Goal: Information Seeking & Learning: Compare options

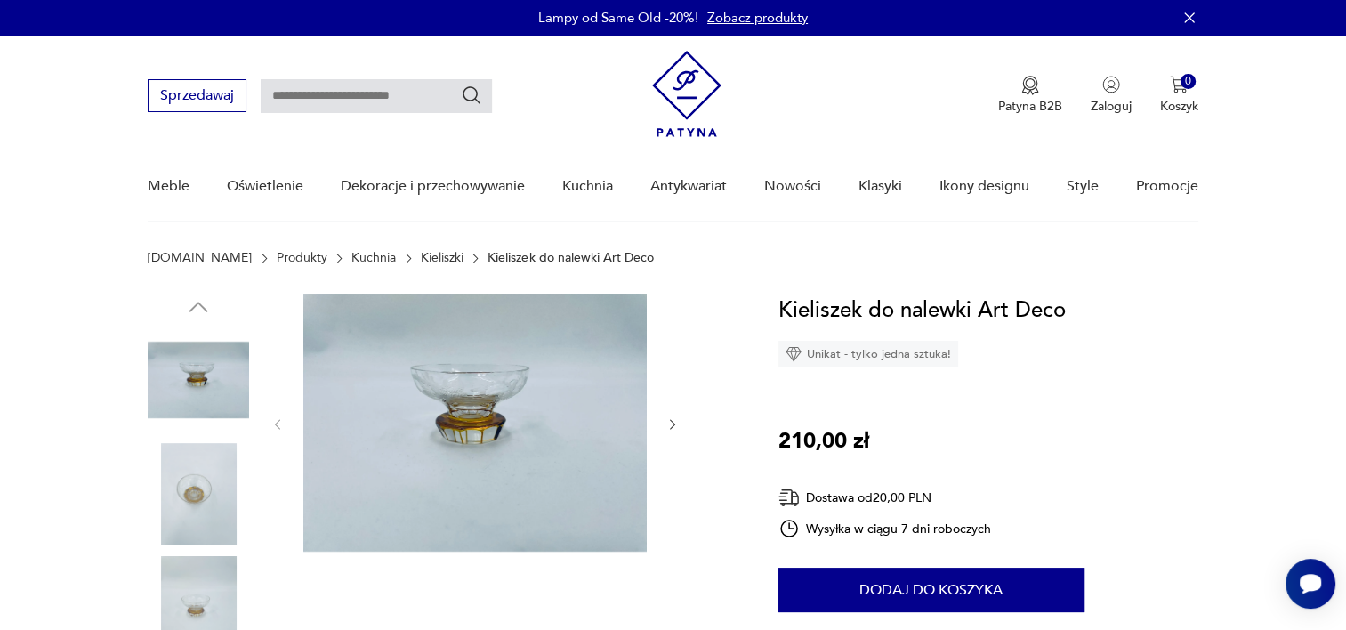
click at [473, 405] on img at bounding box center [474, 423] width 343 height 258
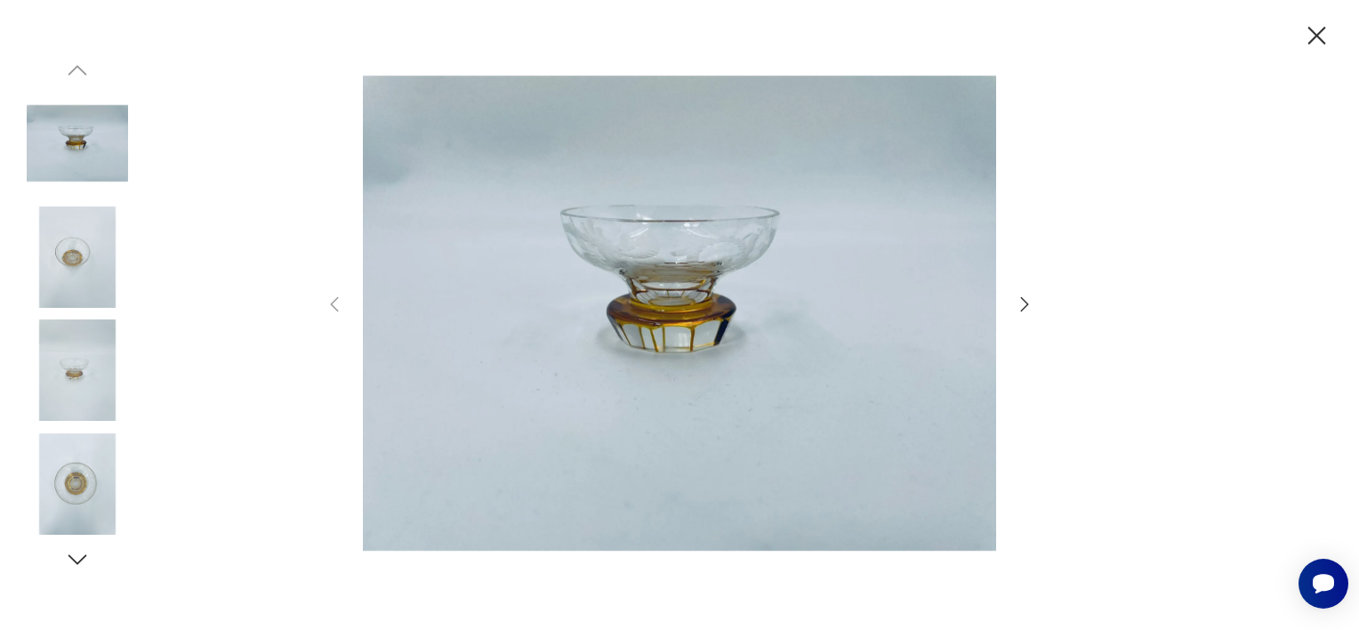
click at [1020, 303] on icon "button" at bounding box center [1024, 304] width 21 height 21
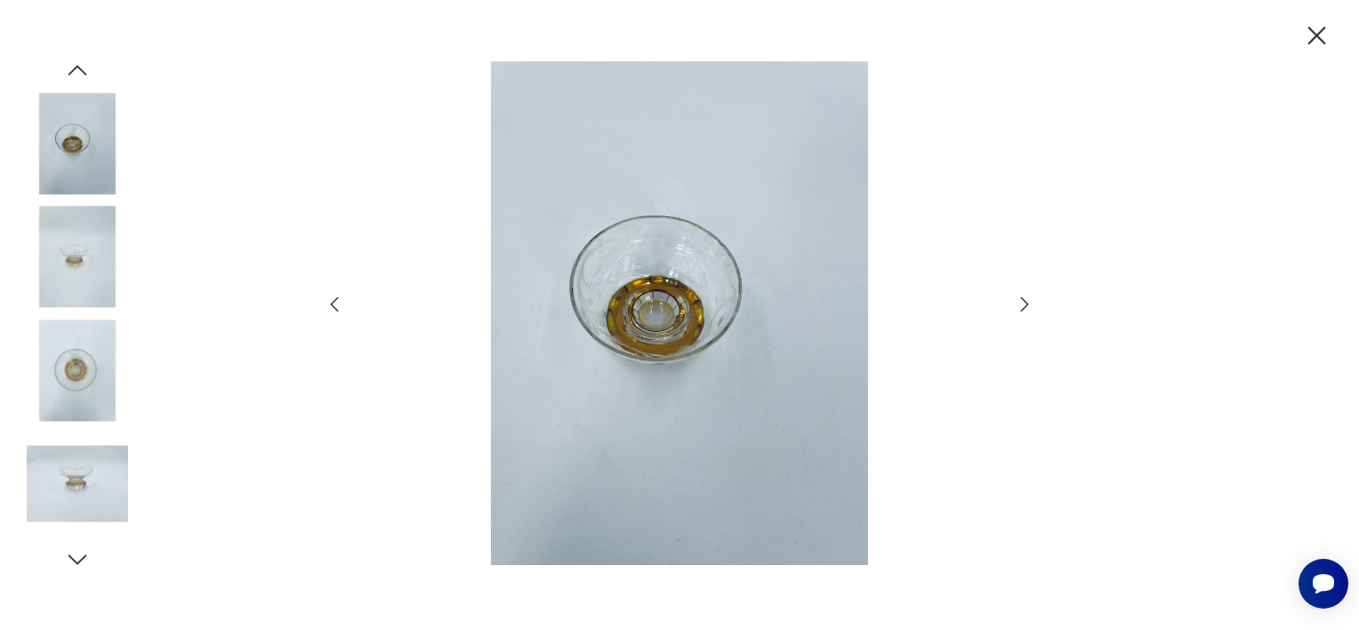
click at [1020, 303] on icon "button" at bounding box center [1024, 304] width 21 height 21
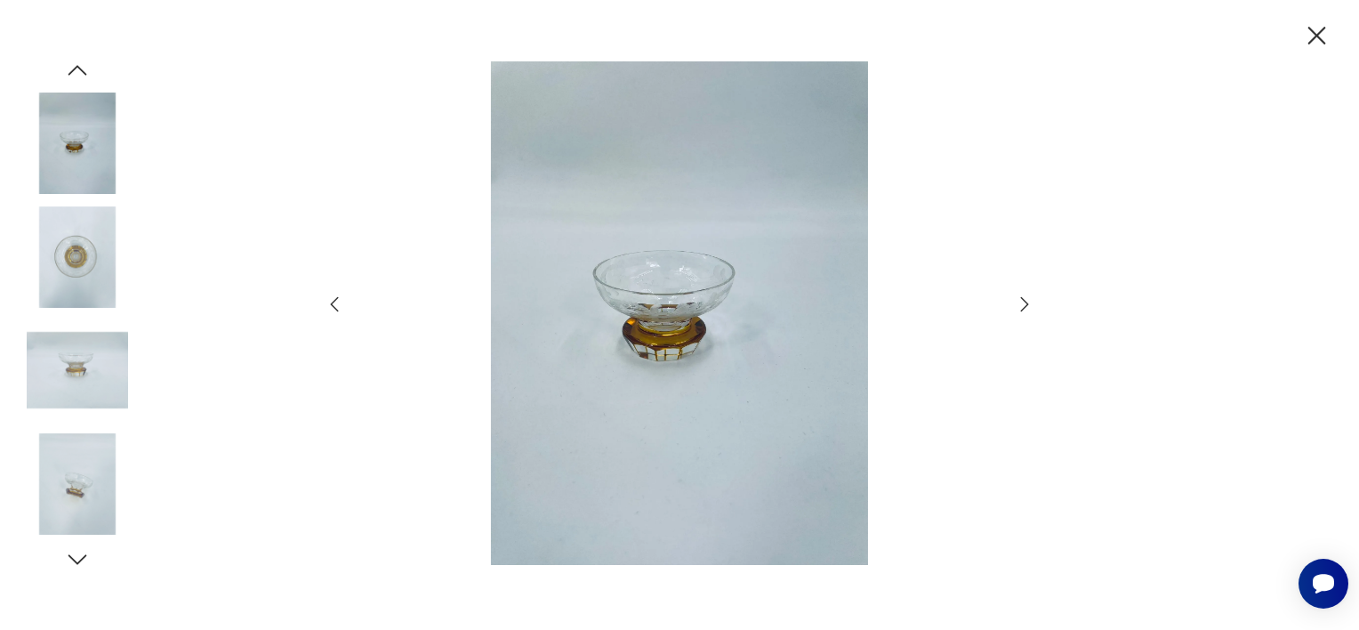
click at [1020, 303] on icon "button" at bounding box center [1024, 304] width 21 height 21
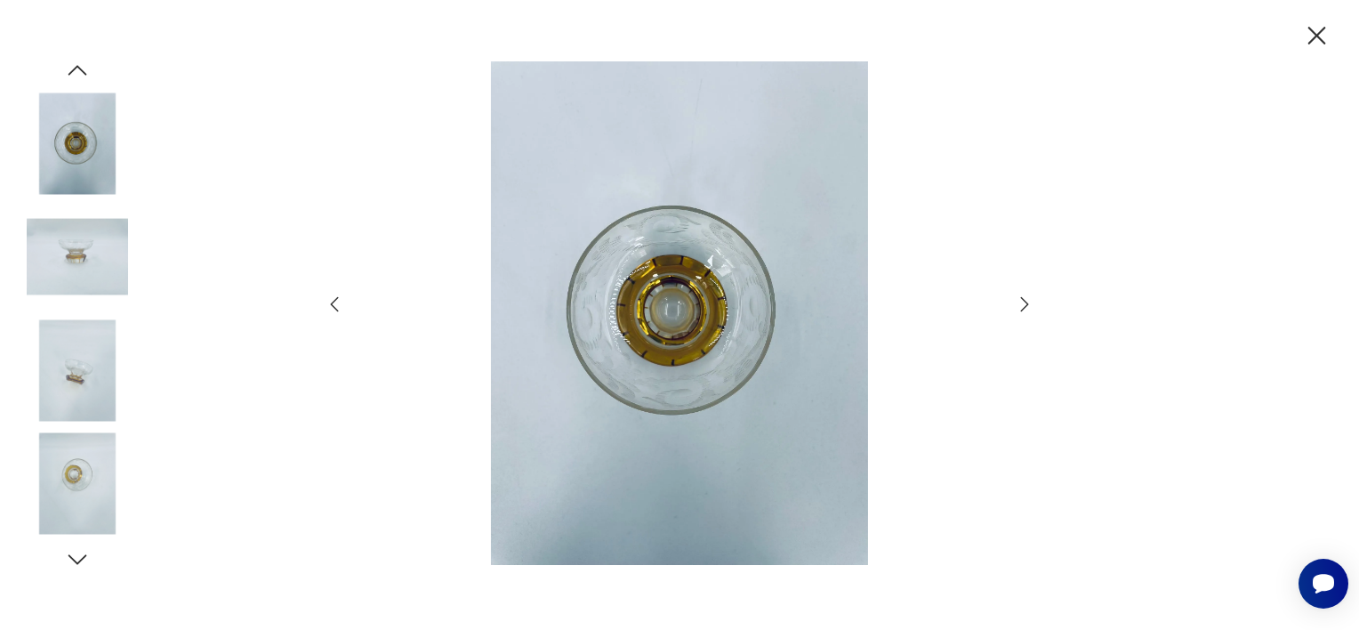
click at [1020, 303] on icon "button" at bounding box center [1024, 304] width 21 height 21
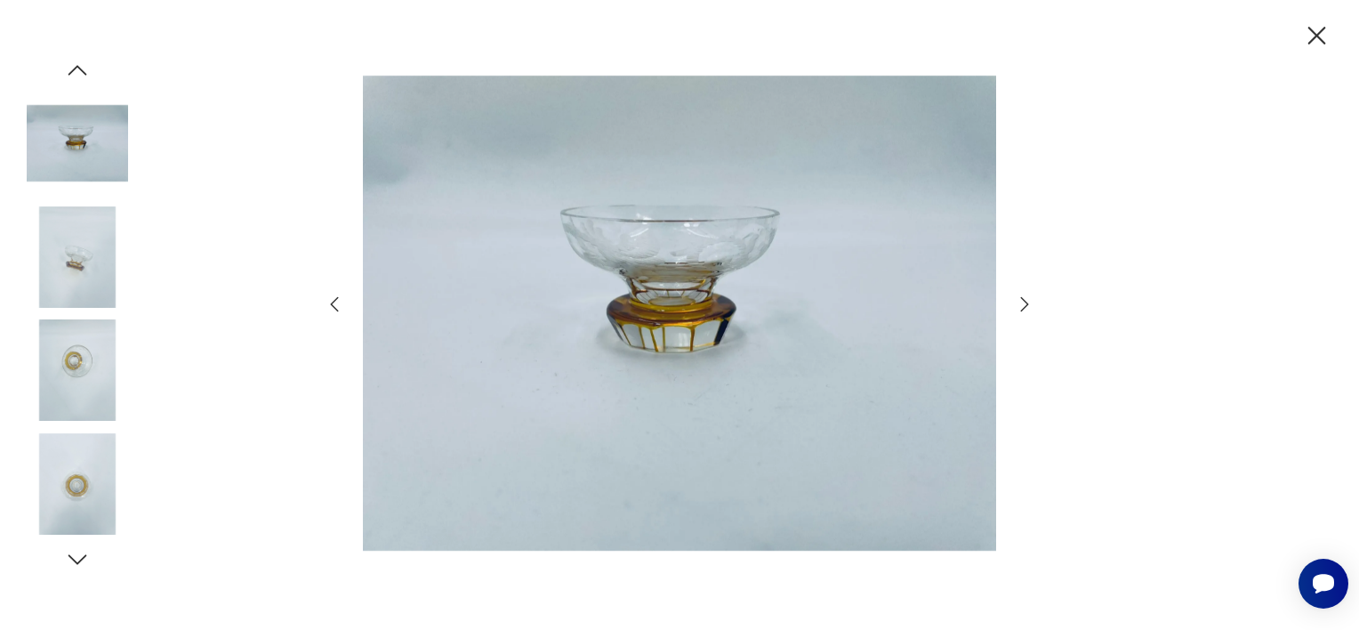
click at [1044, 331] on div at bounding box center [679, 315] width 1359 height 630
click at [1005, 294] on div at bounding box center [680, 314] width 712 height 507
click at [1018, 294] on icon "button" at bounding box center [1024, 304] width 21 height 21
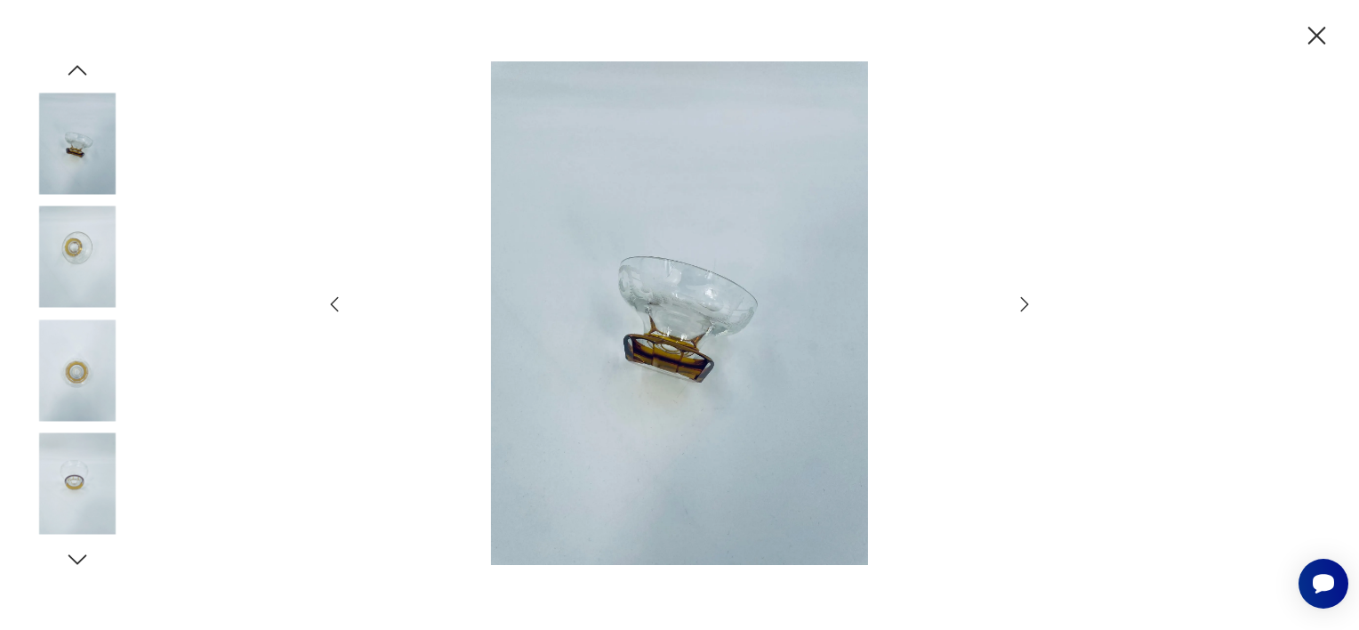
click at [1018, 294] on icon "button" at bounding box center [1024, 304] width 21 height 21
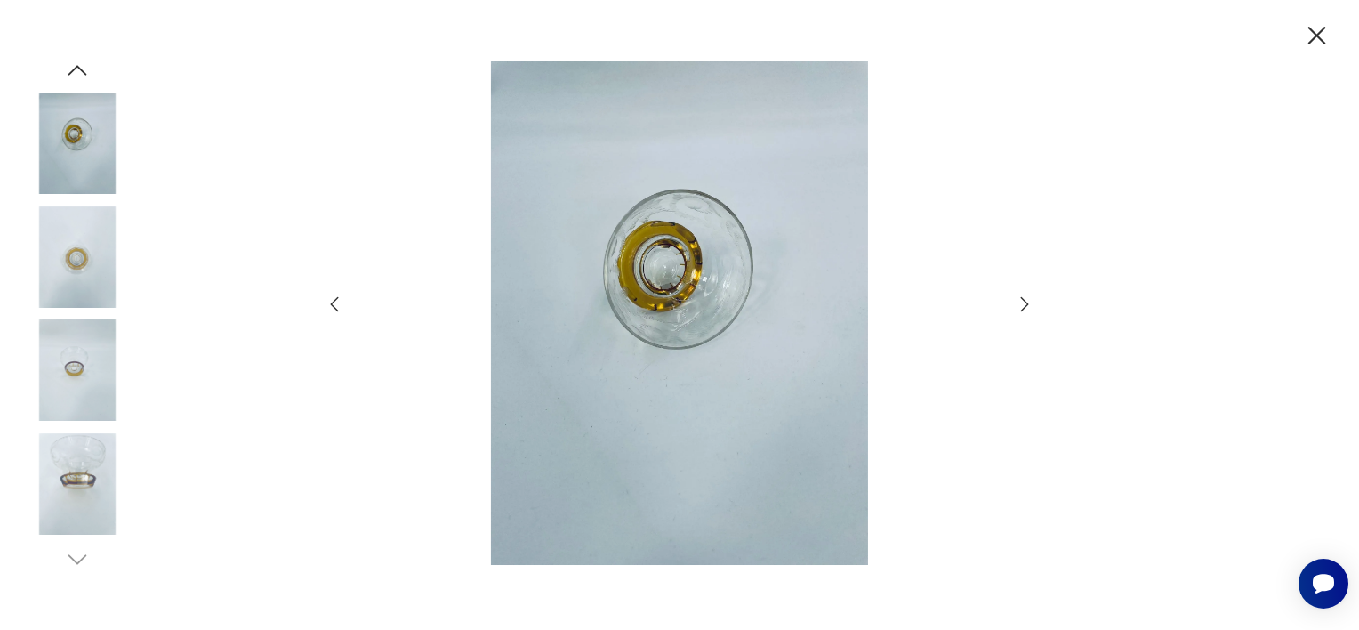
click at [1018, 294] on icon "button" at bounding box center [1024, 304] width 21 height 21
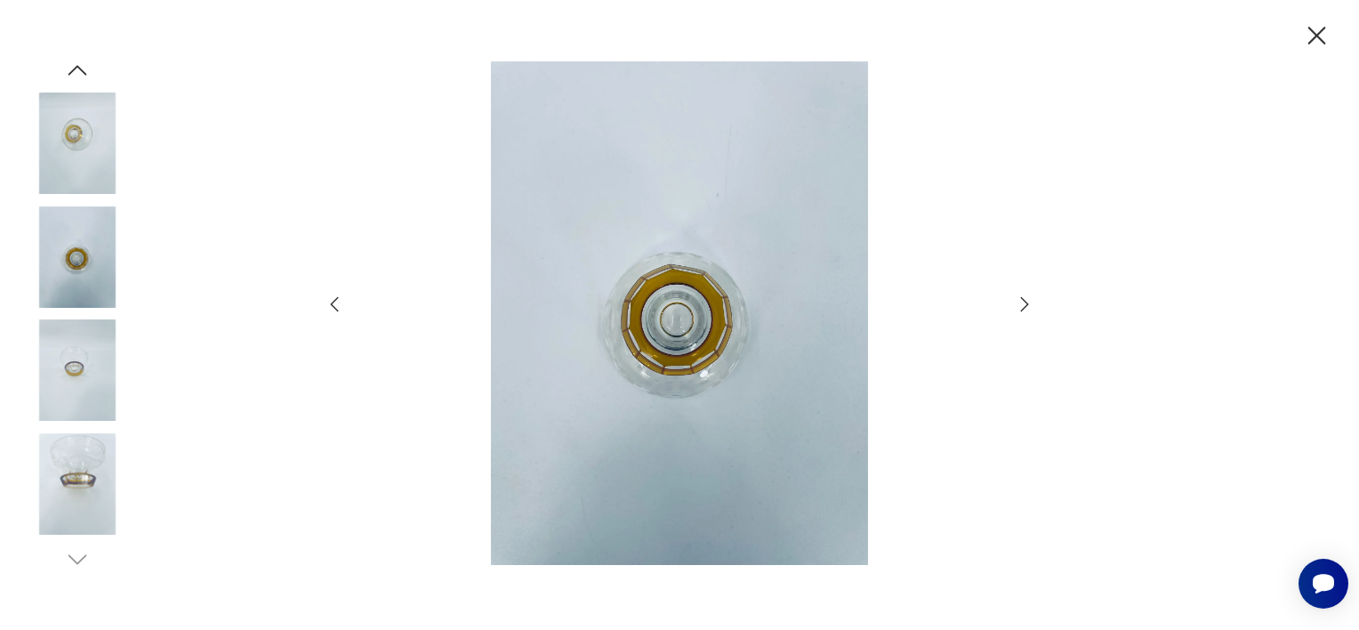
click at [1018, 294] on icon "button" at bounding box center [1024, 304] width 21 height 21
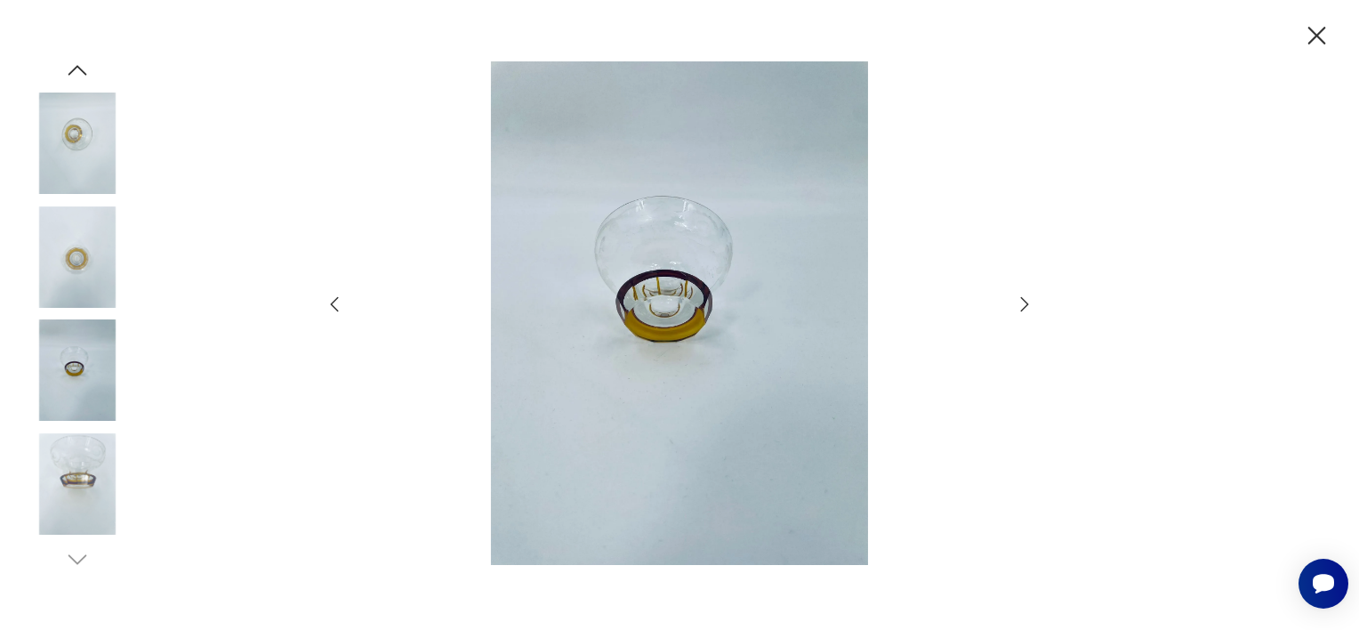
click at [1018, 294] on icon "button" at bounding box center [1024, 304] width 21 height 21
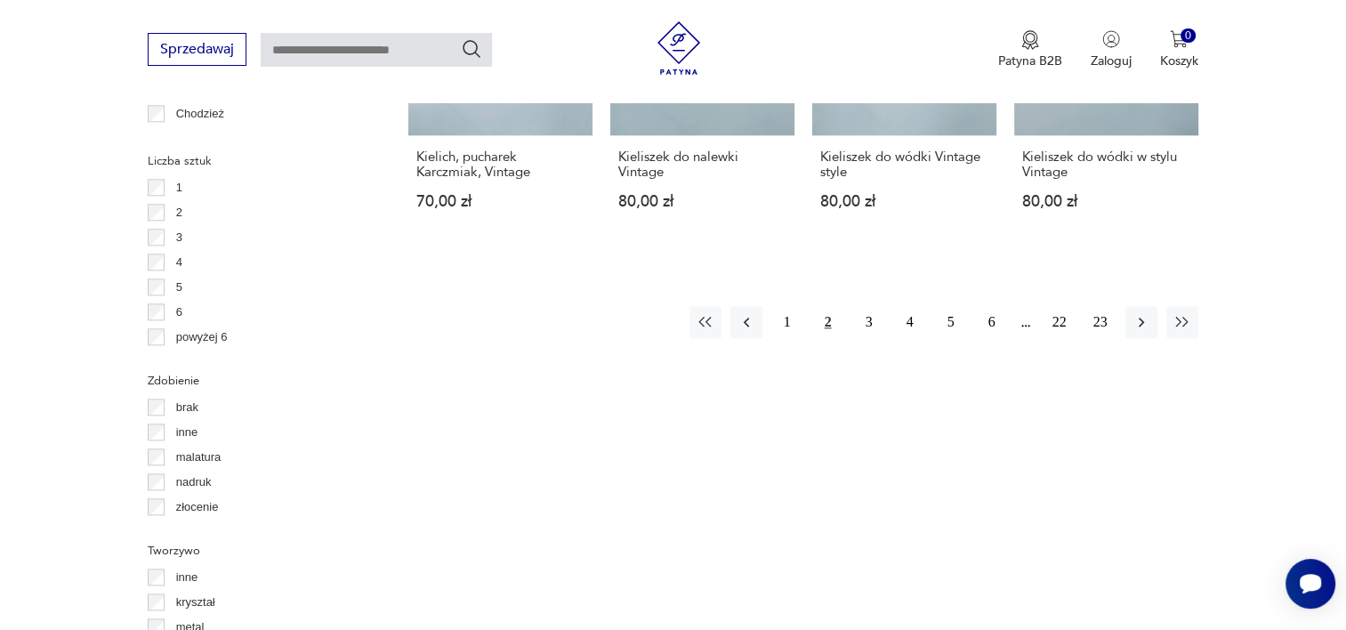
scroll to position [1895, 0]
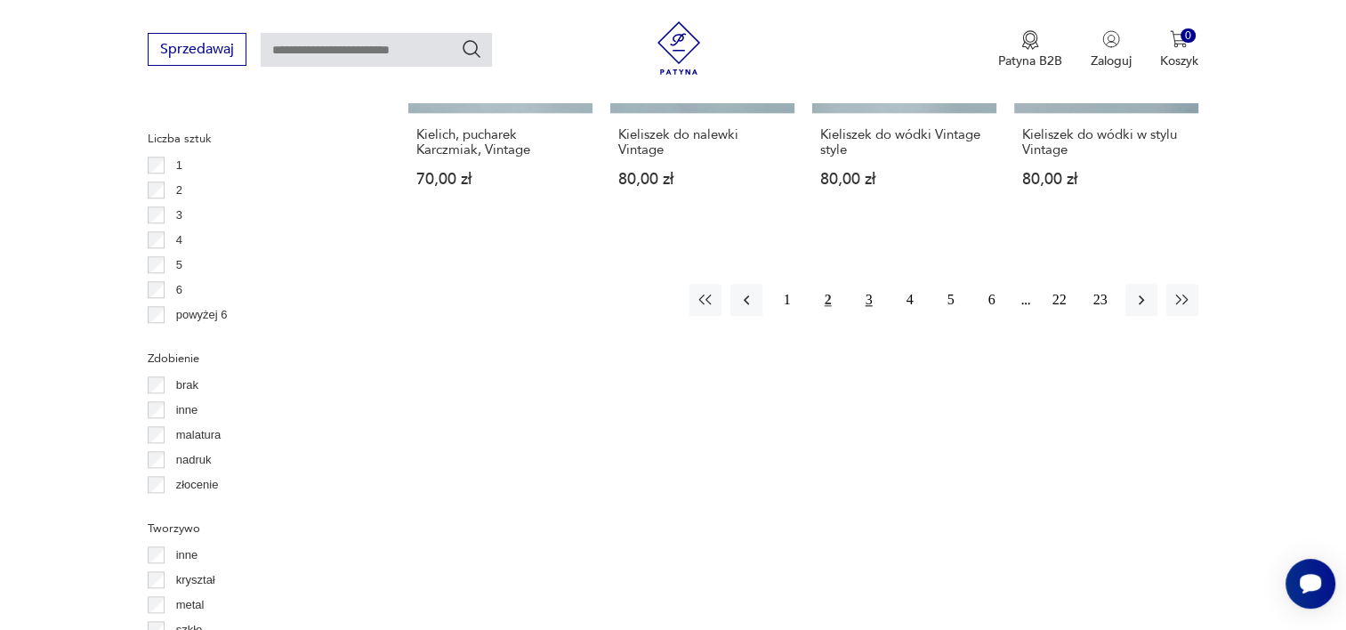
click at [882, 284] on button "3" at bounding box center [869, 300] width 32 height 32
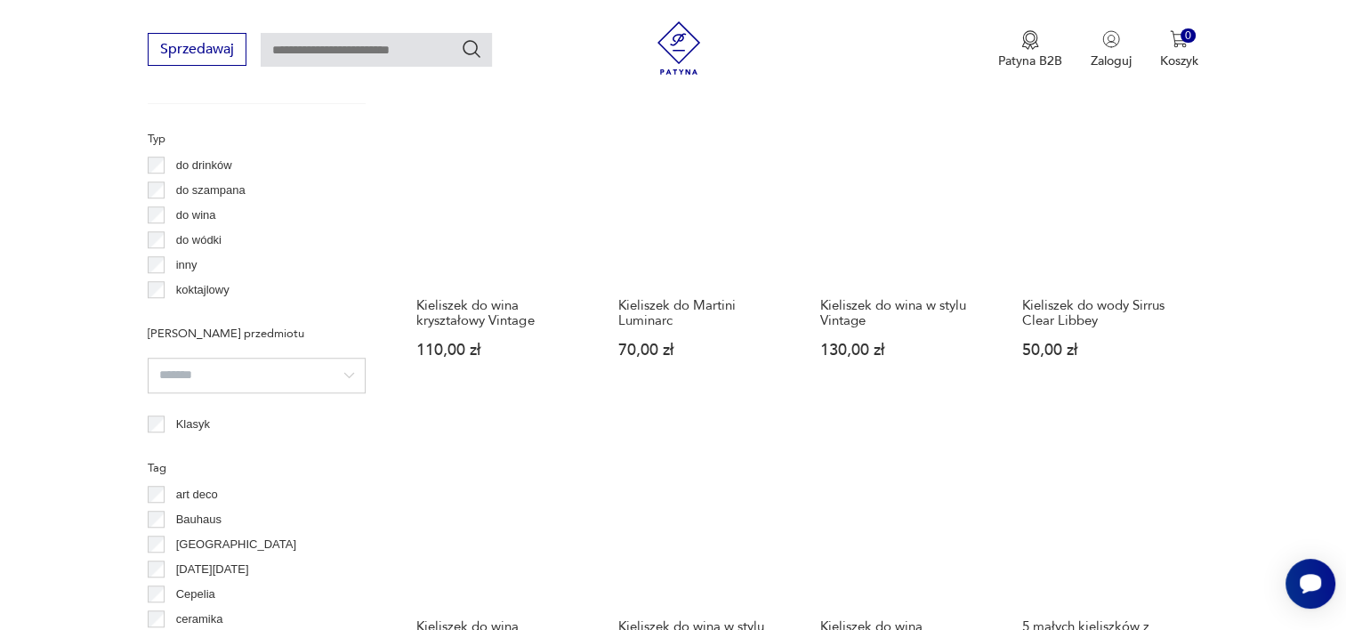
scroll to position [1575, 0]
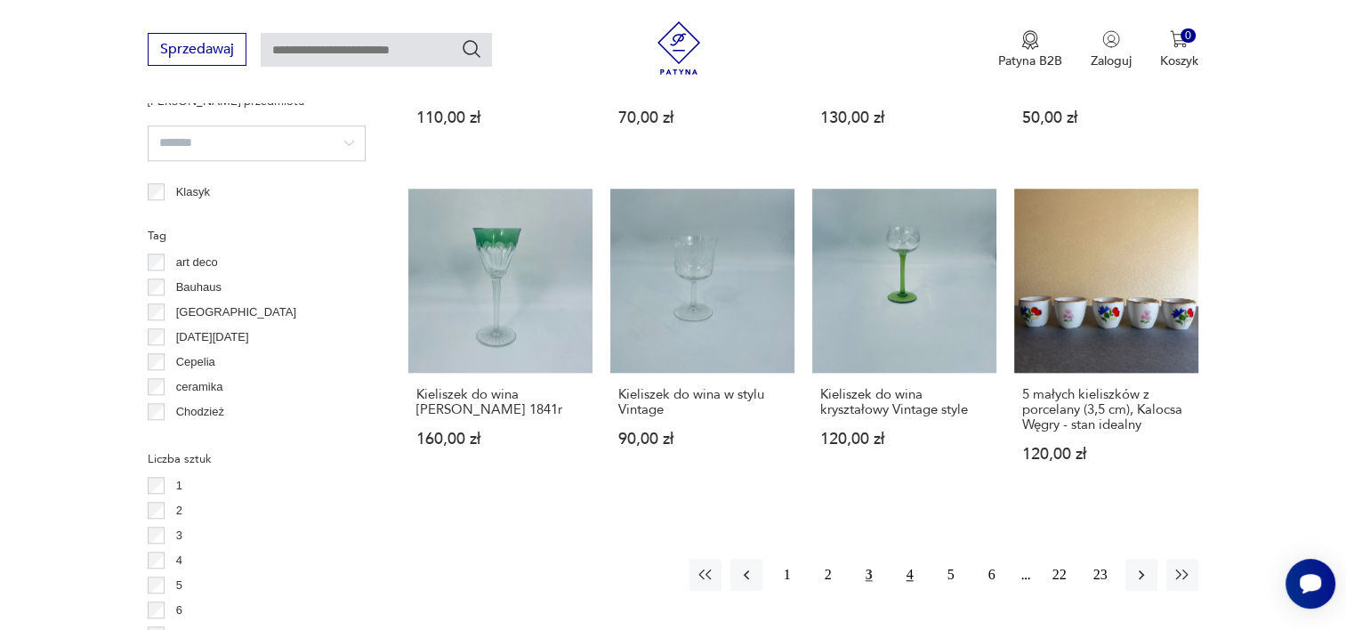
click at [907, 568] on button "4" at bounding box center [910, 575] width 32 height 32
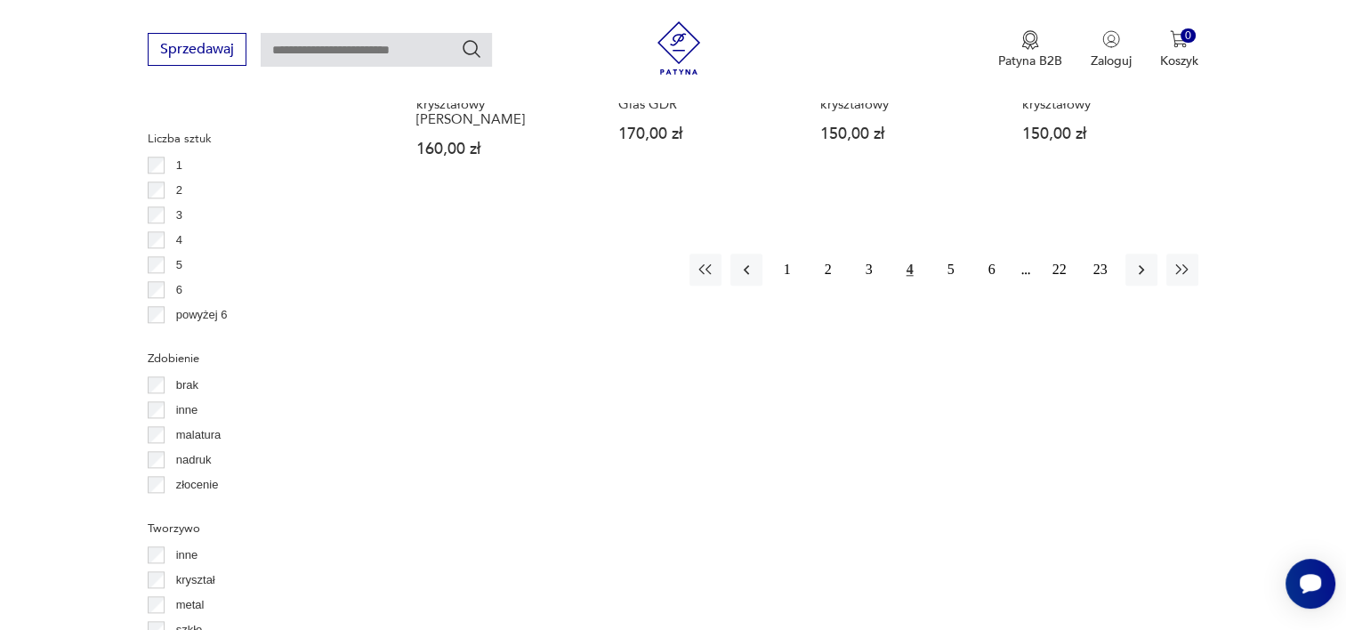
scroll to position [1931, 0]
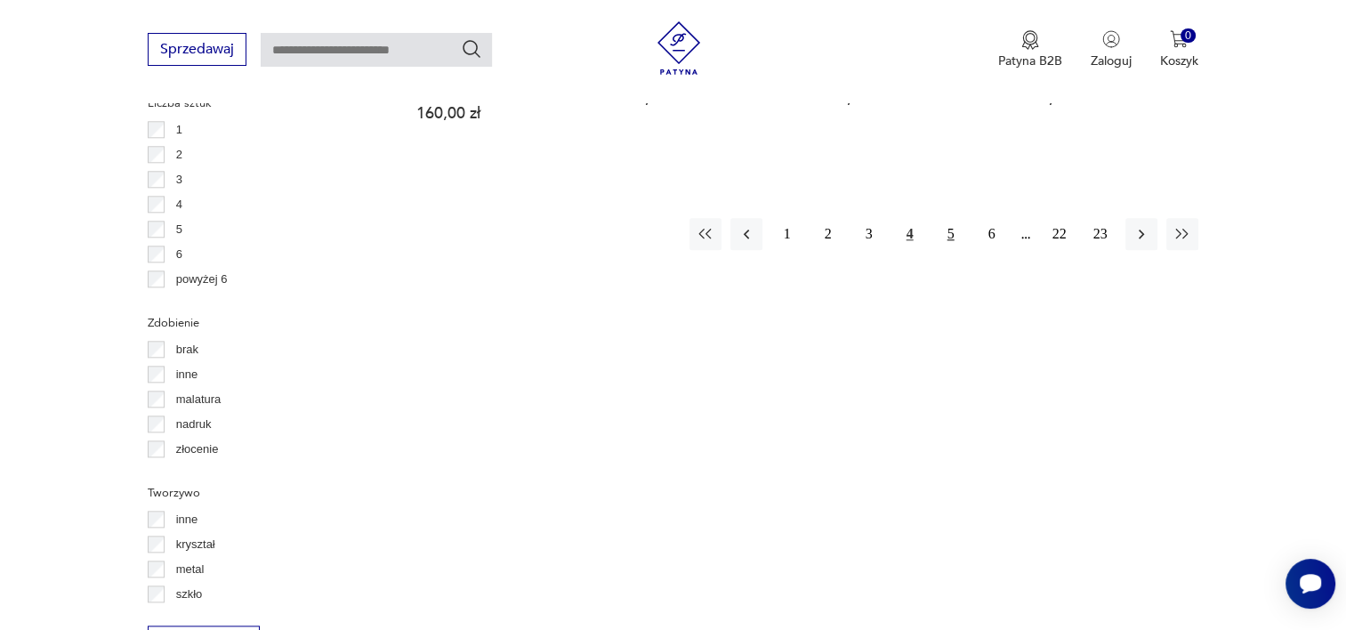
click at [955, 231] on button "5" at bounding box center [951, 234] width 32 height 32
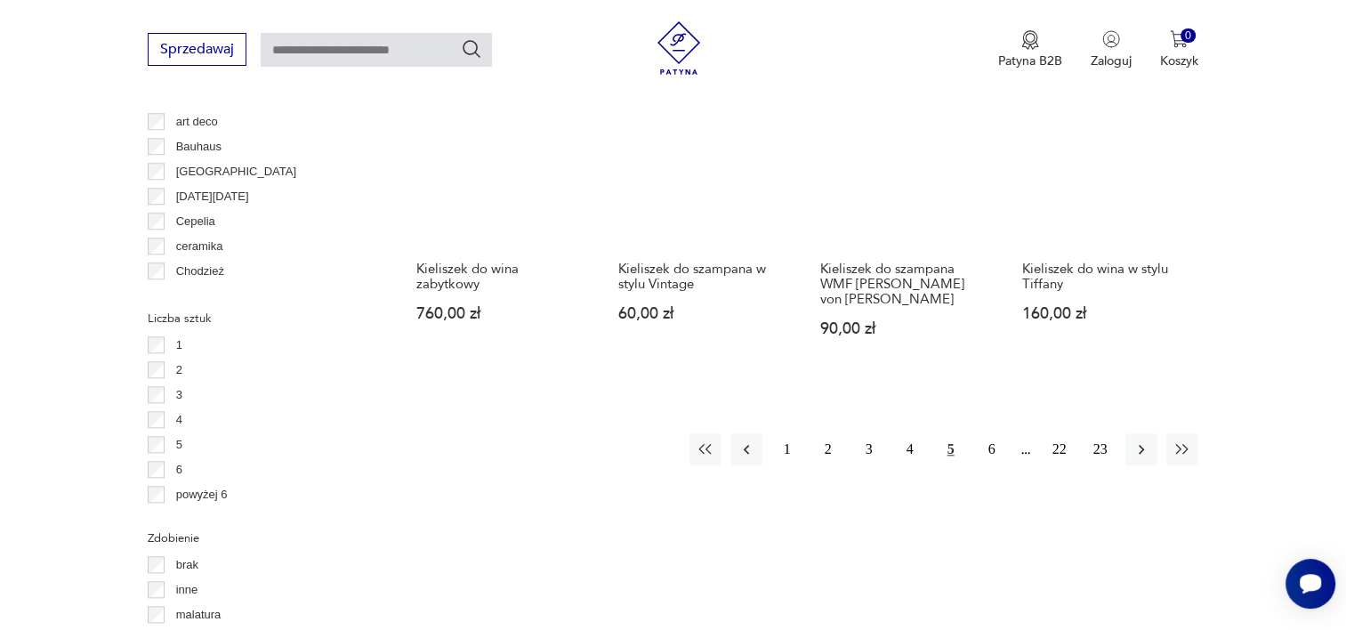
scroll to position [1717, 0]
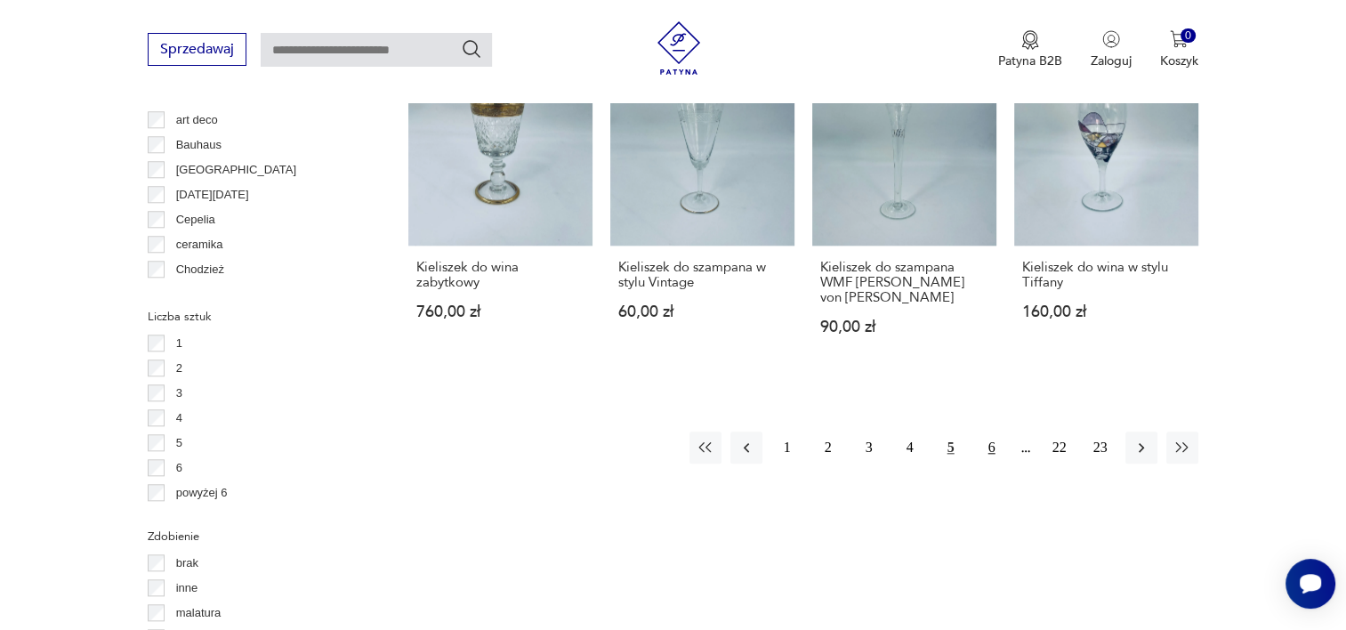
click at [988, 431] on button "6" at bounding box center [992, 447] width 32 height 32
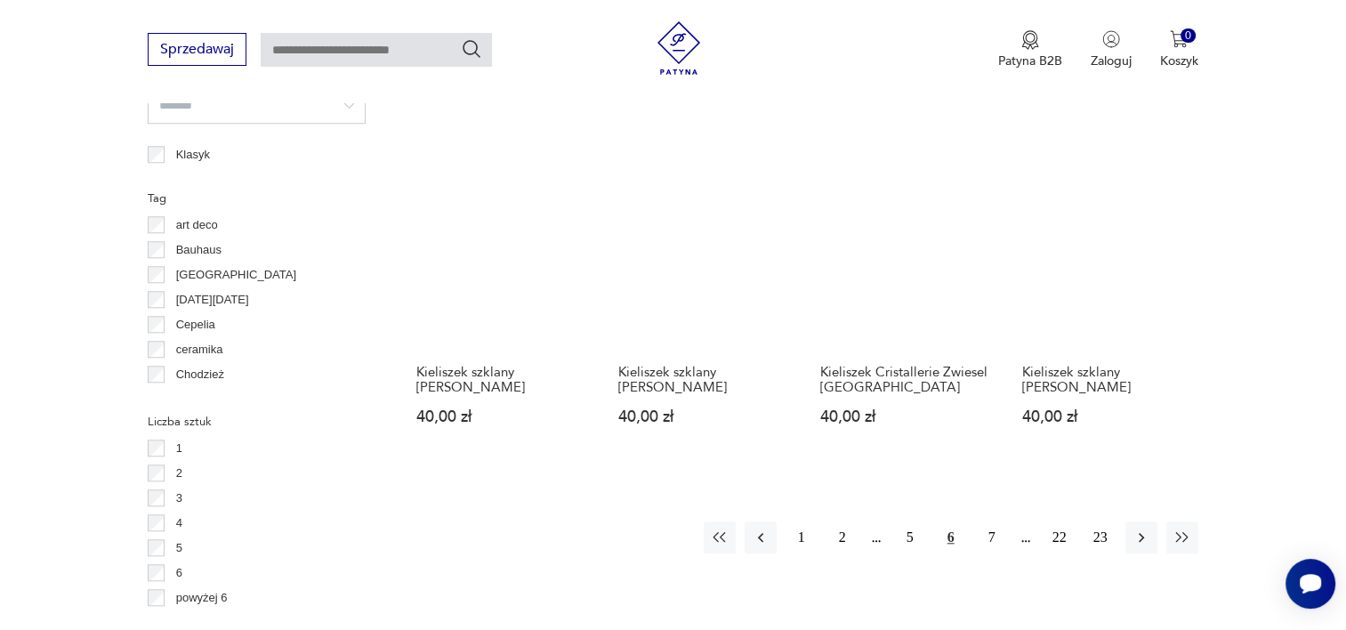
scroll to position [1610, 0]
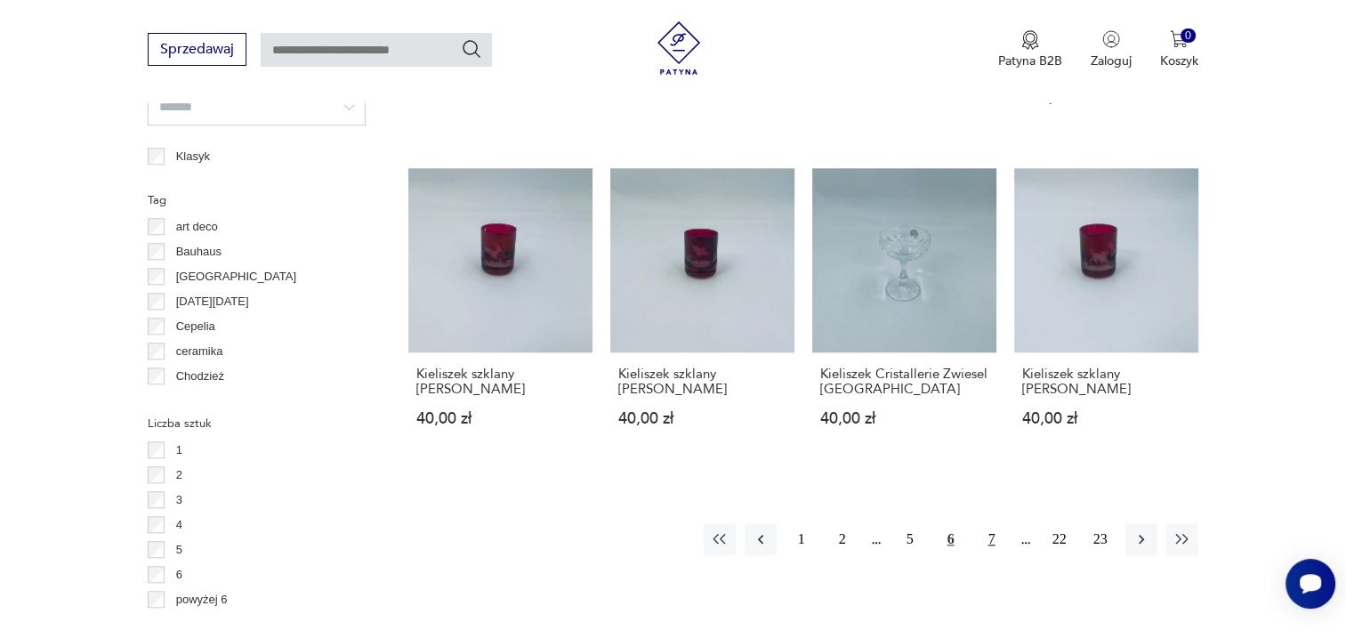
click at [987, 536] on button "7" at bounding box center [992, 539] width 32 height 32
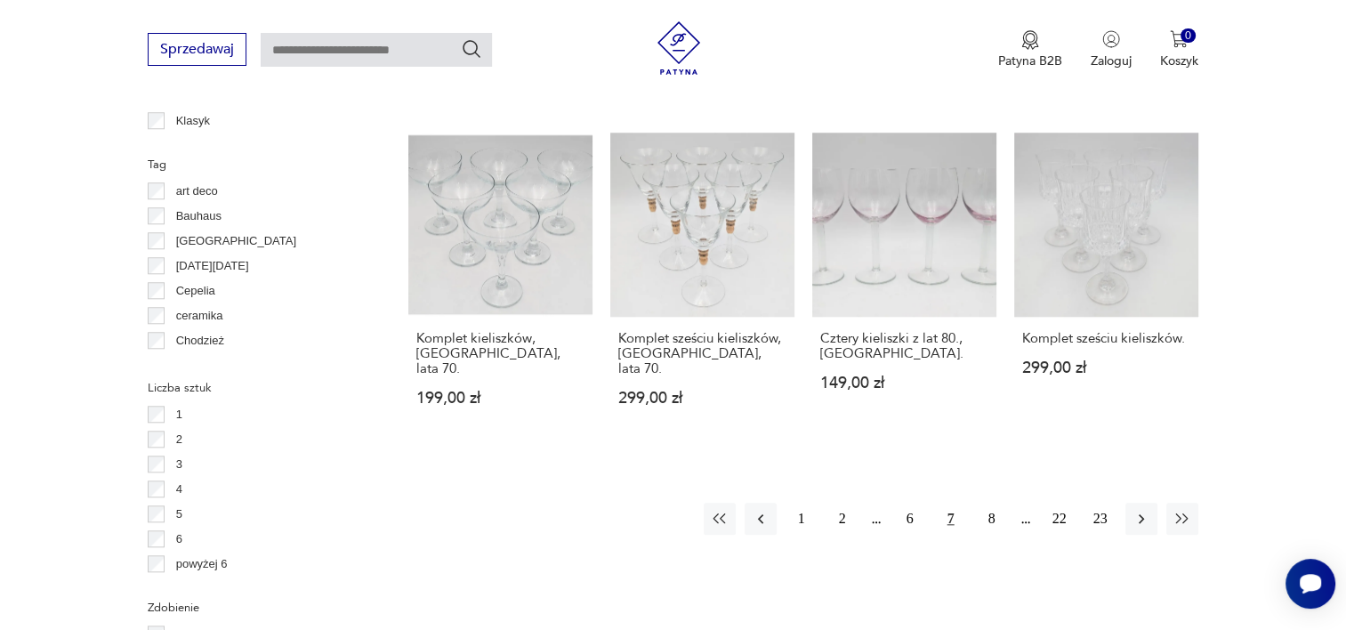
scroll to position [1681, 0]
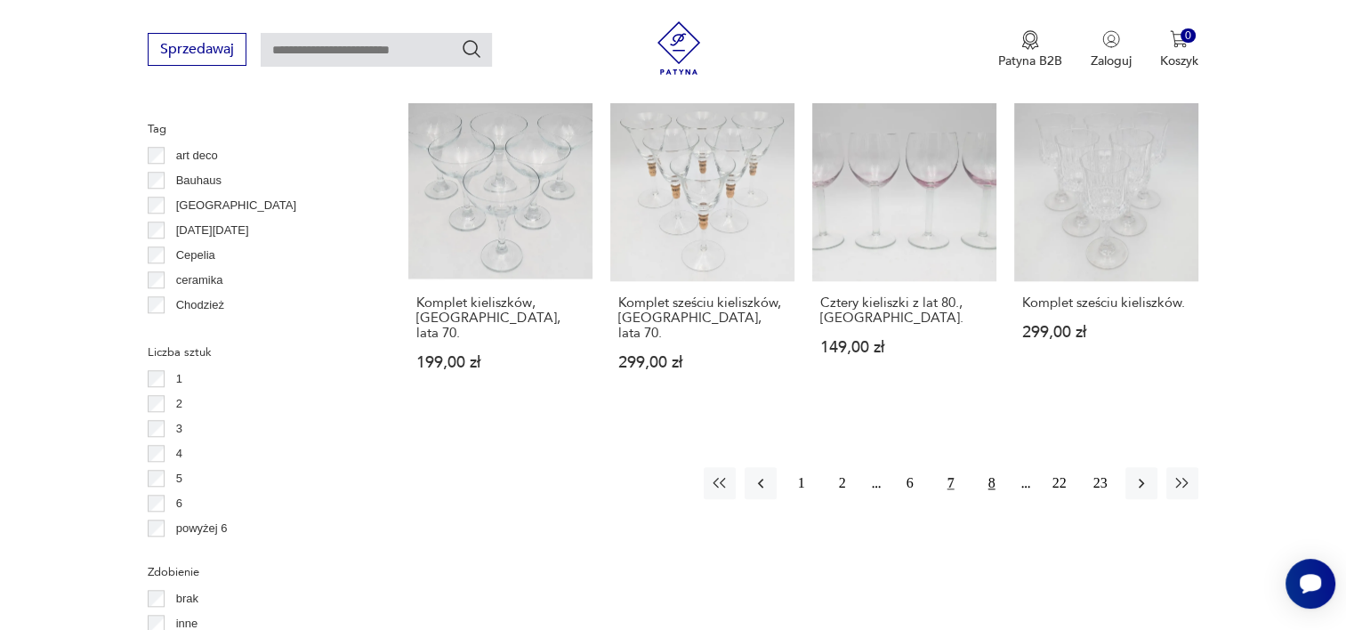
click at [989, 467] on button "8" at bounding box center [992, 483] width 32 height 32
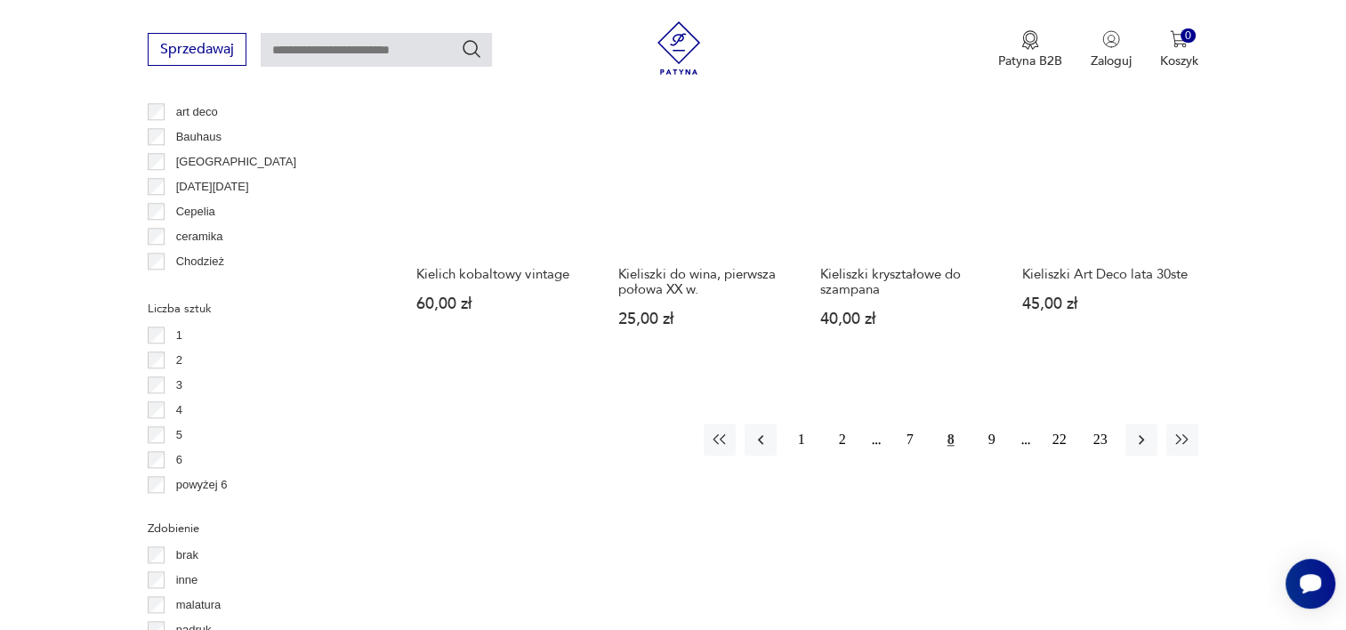
scroll to position [1753, 0]
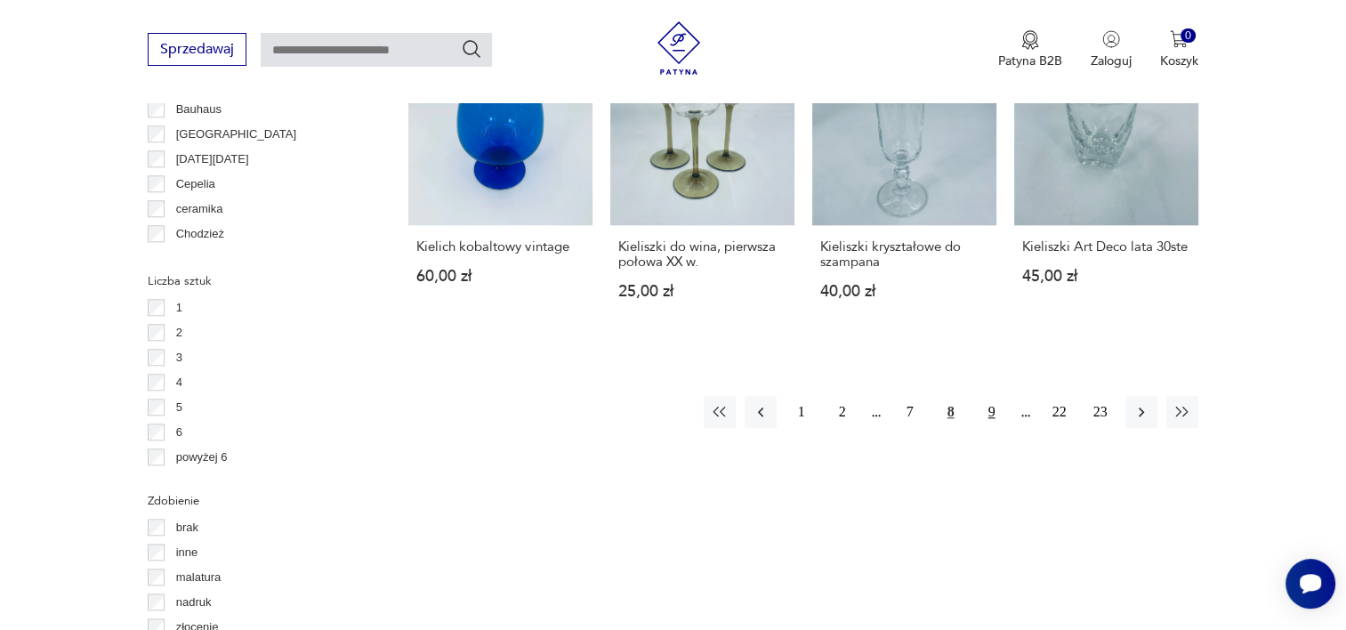
click at [987, 396] on button "9" at bounding box center [992, 412] width 32 height 32
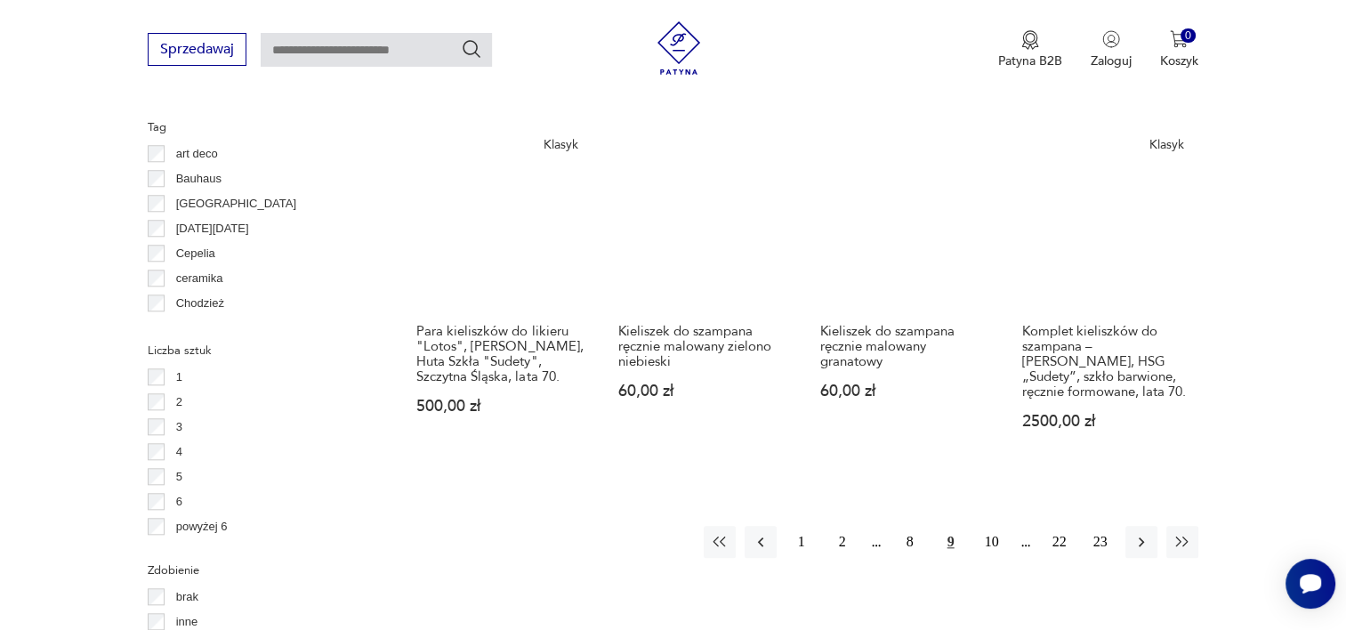
scroll to position [1681, 0]
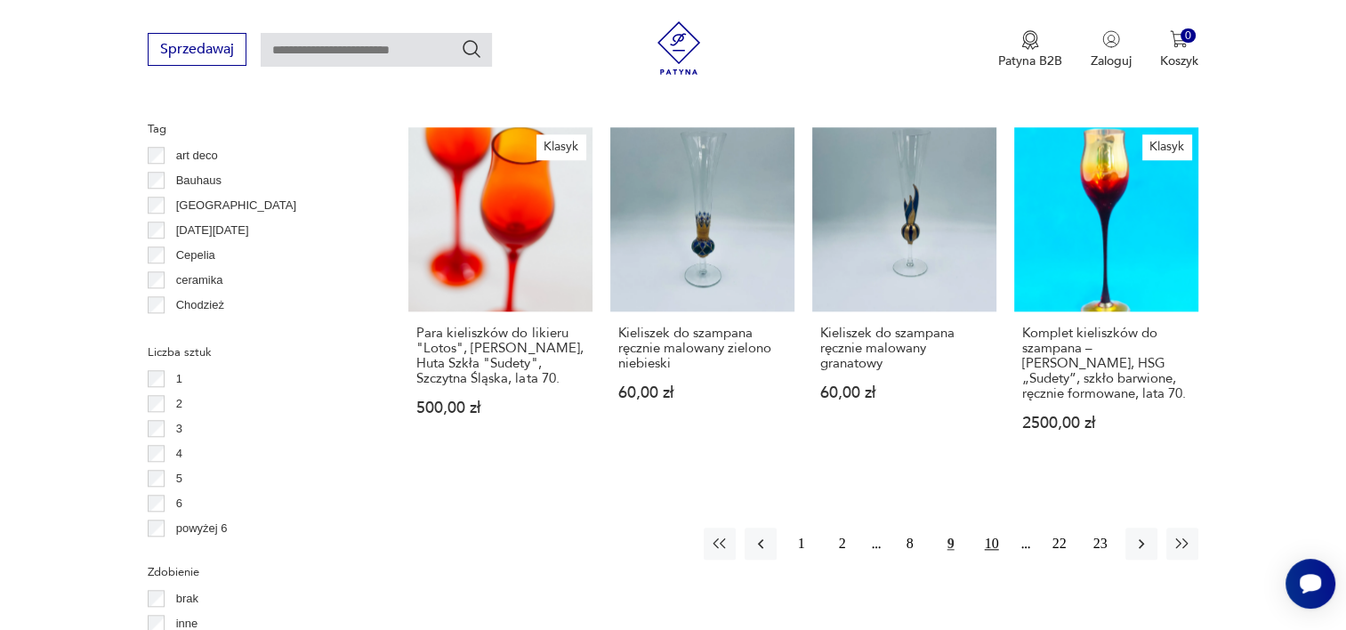
click at [986, 528] on button "10" at bounding box center [992, 544] width 32 height 32
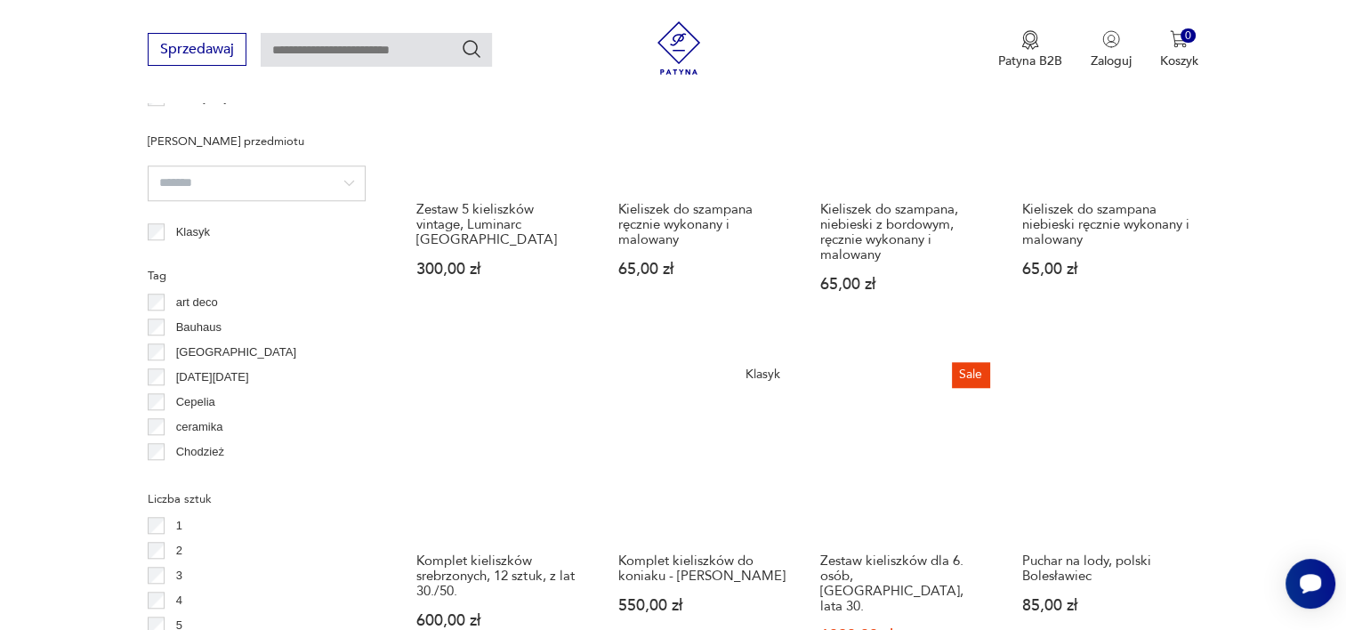
scroll to position [1717, 0]
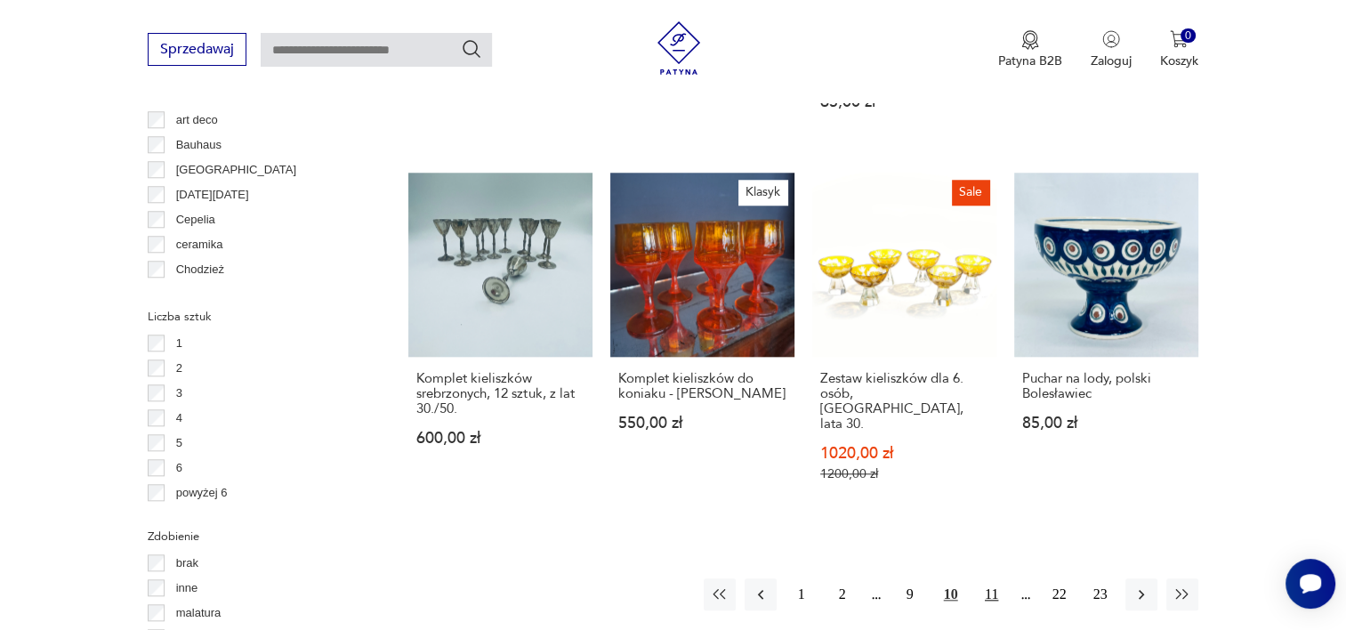
click at [983, 578] on button "11" at bounding box center [992, 594] width 32 height 32
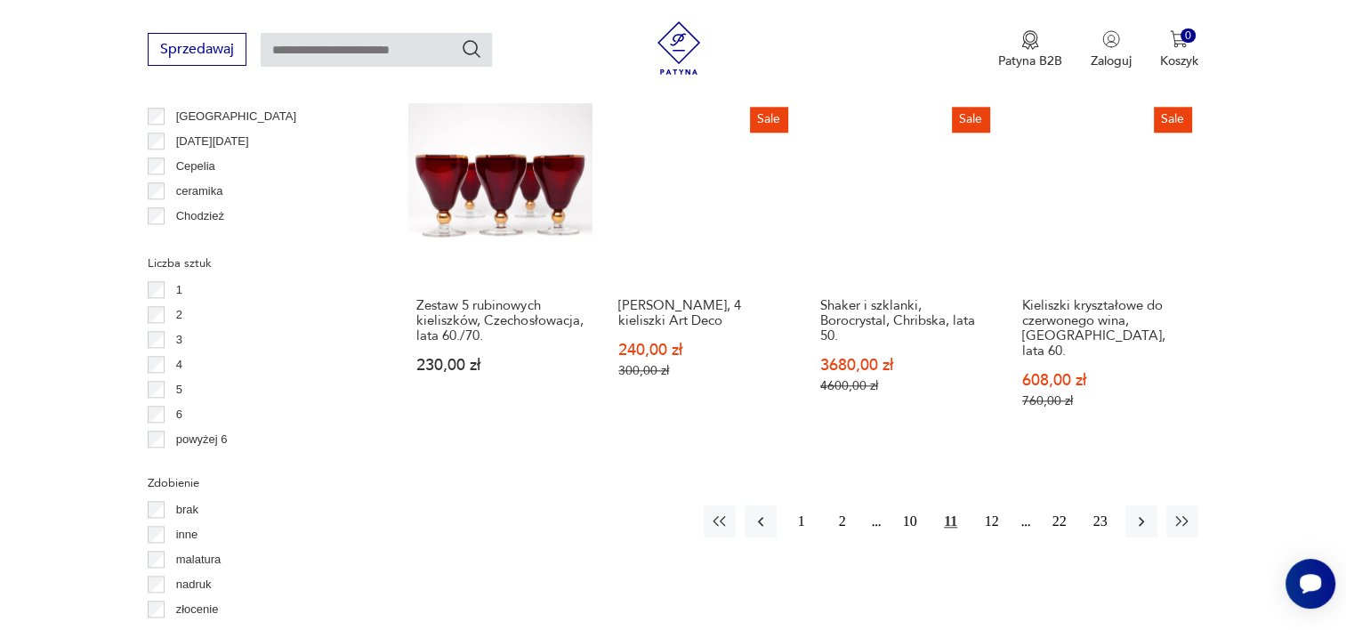
scroll to position [1717, 0]
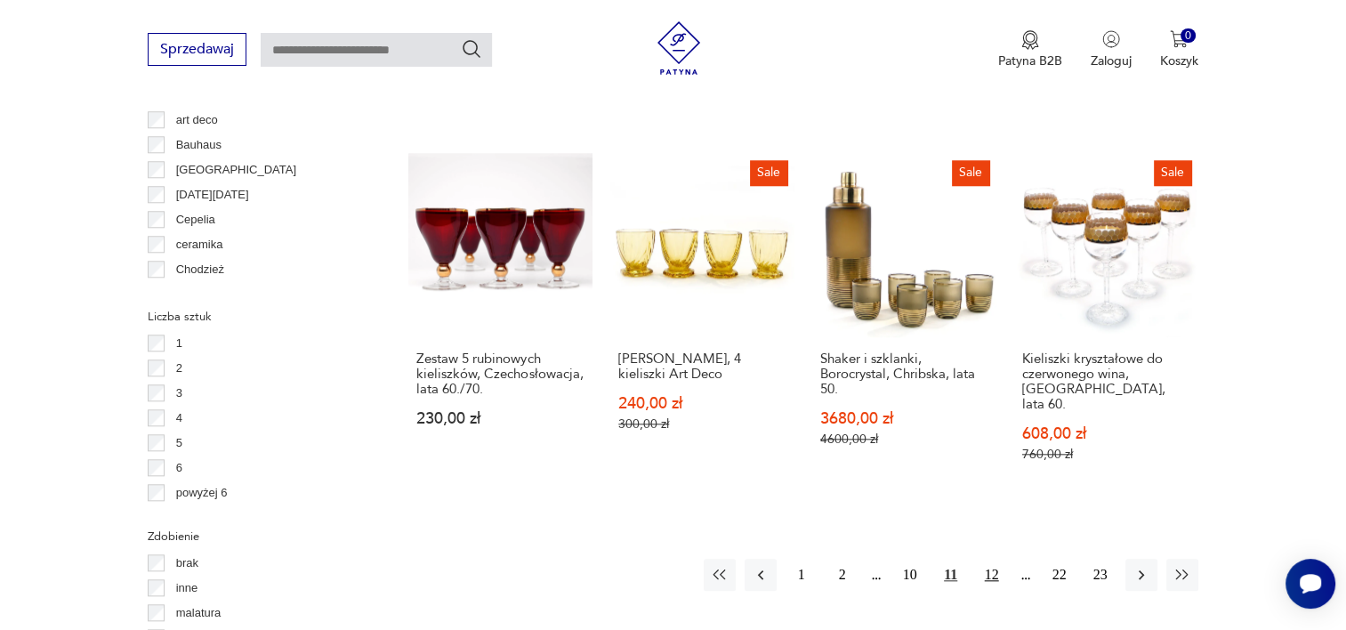
click at [992, 562] on button "12" at bounding box center [992, 575] width 32 height 32
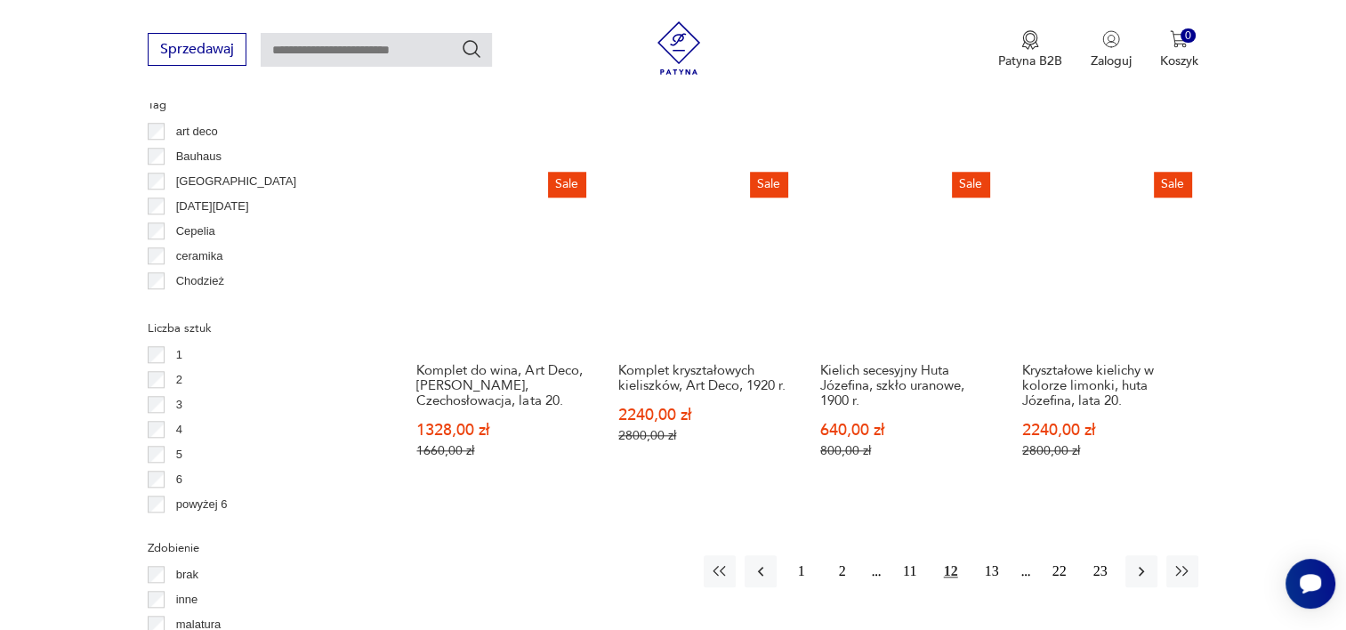
scroll to position [1710, 0]
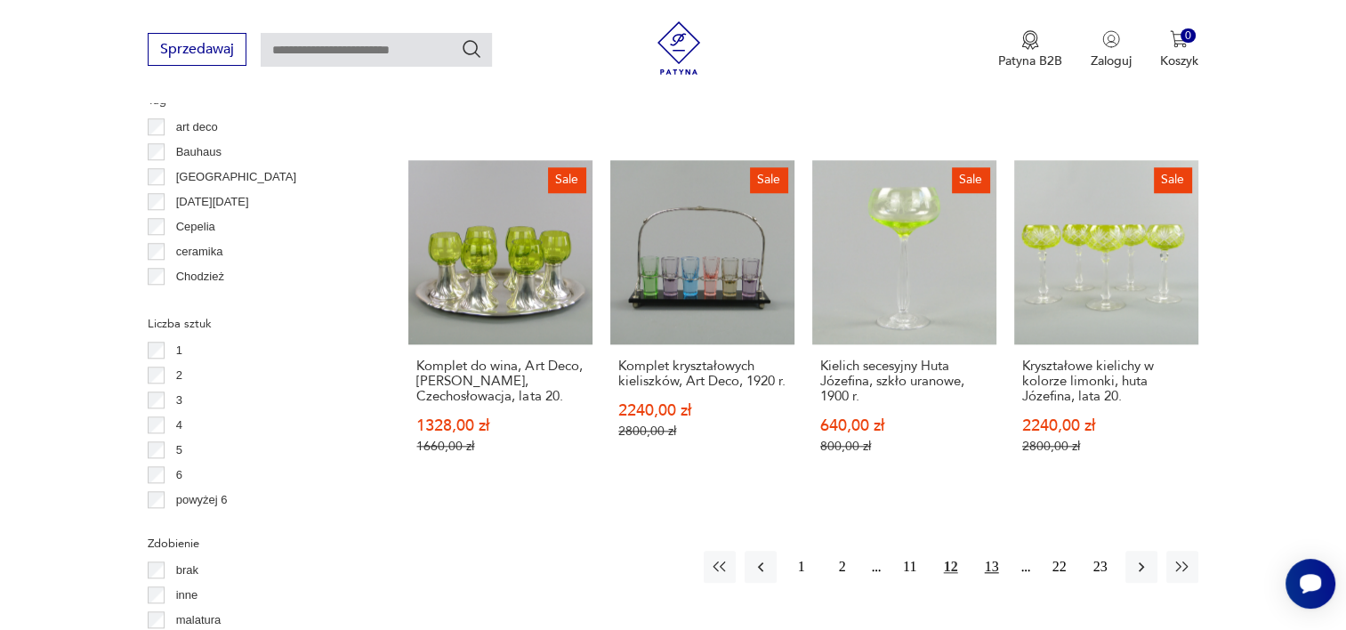
click at [981, 551] on button "13" at bounding box center [992, 567] width 32 height 32
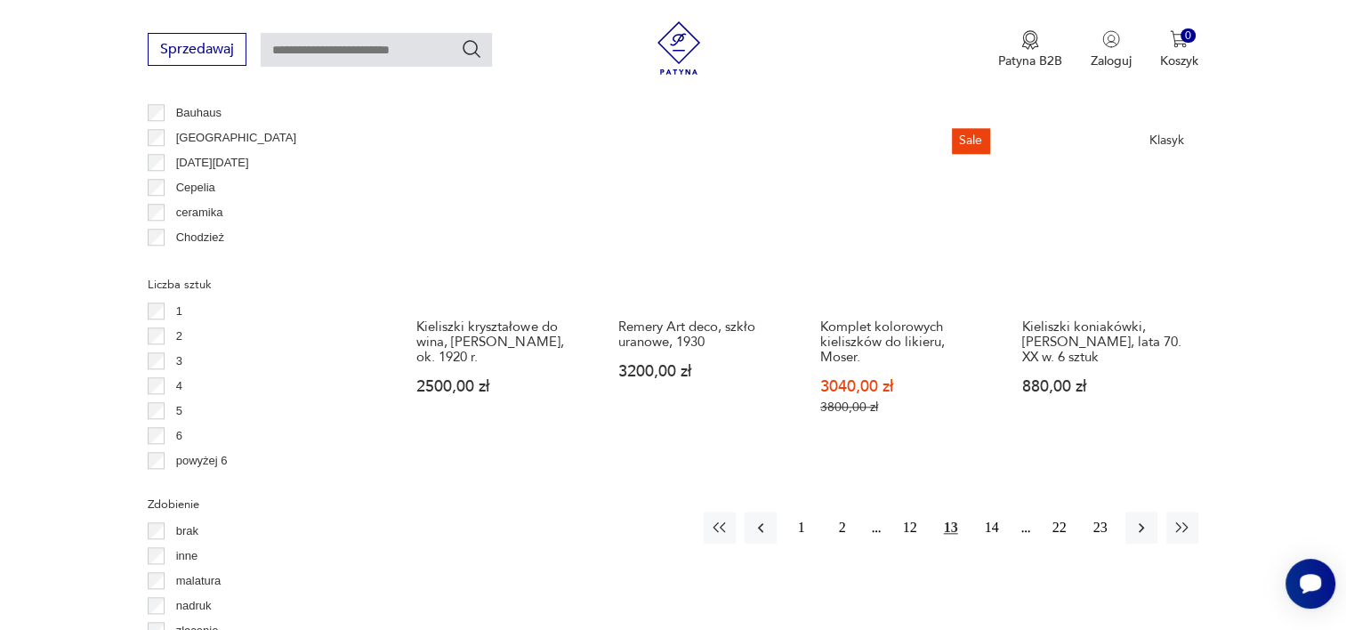
scroll to position [1751, 0]
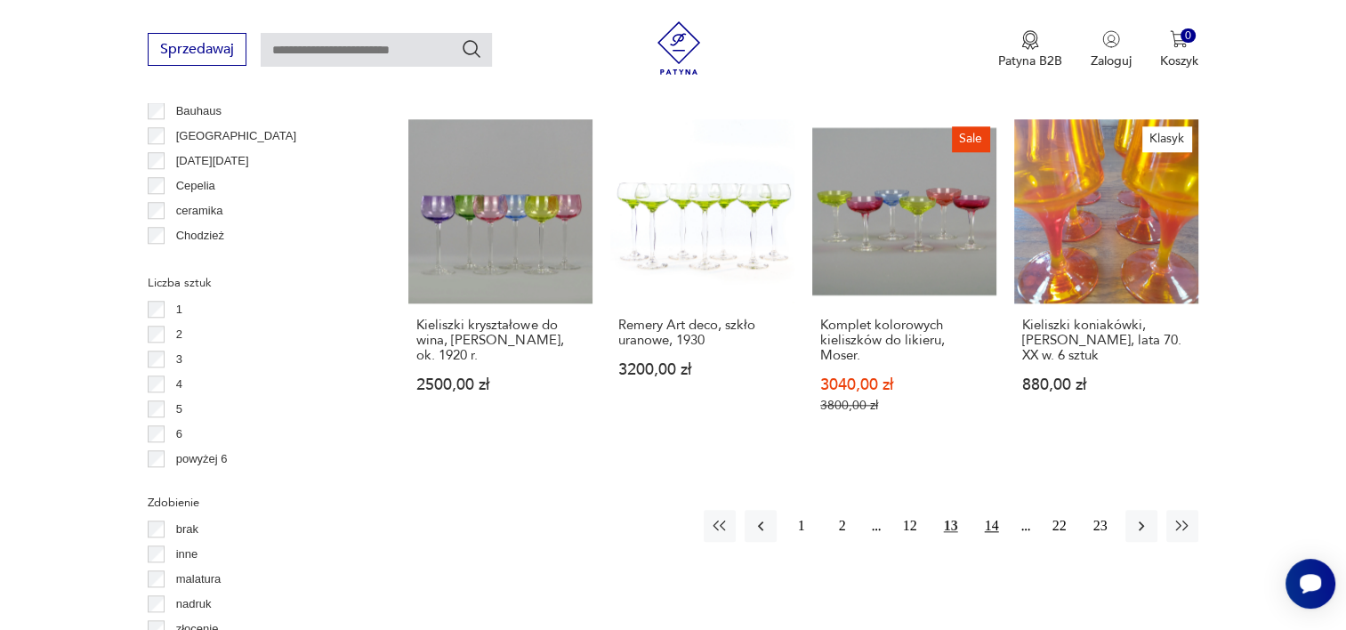
click at [1001, 510] on button "14" at bounding box center [992, 526] width 32 height 32
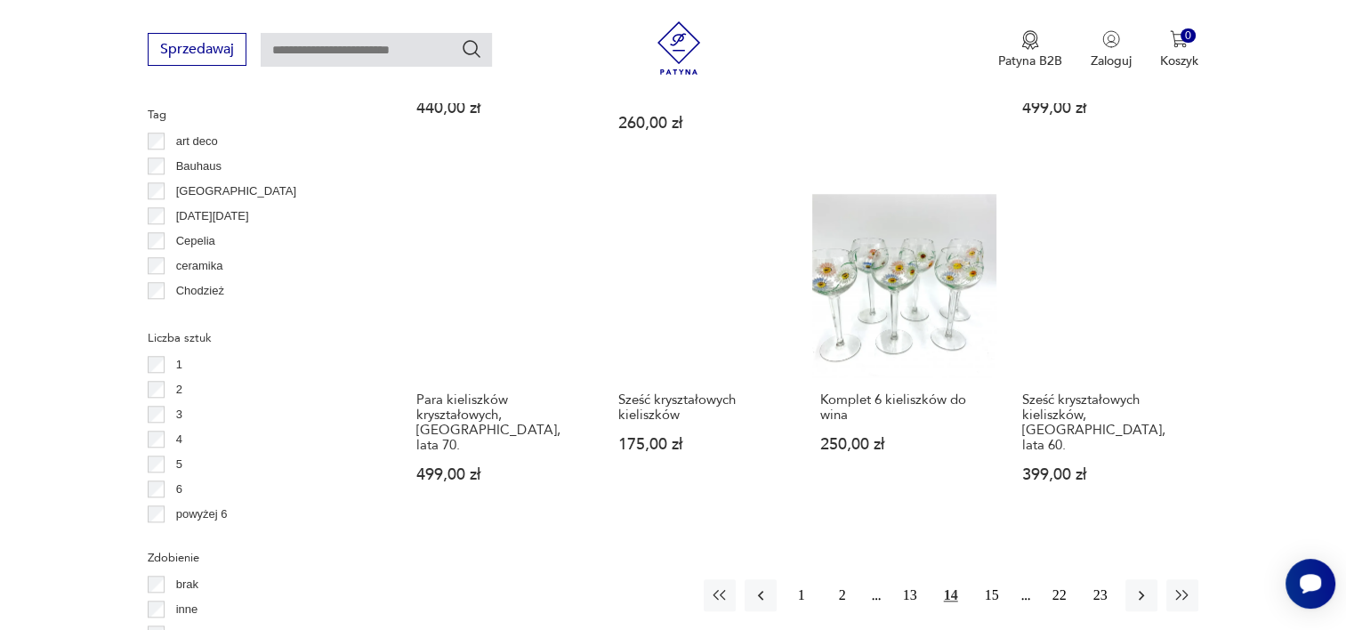
scroll to position [1895, 0]
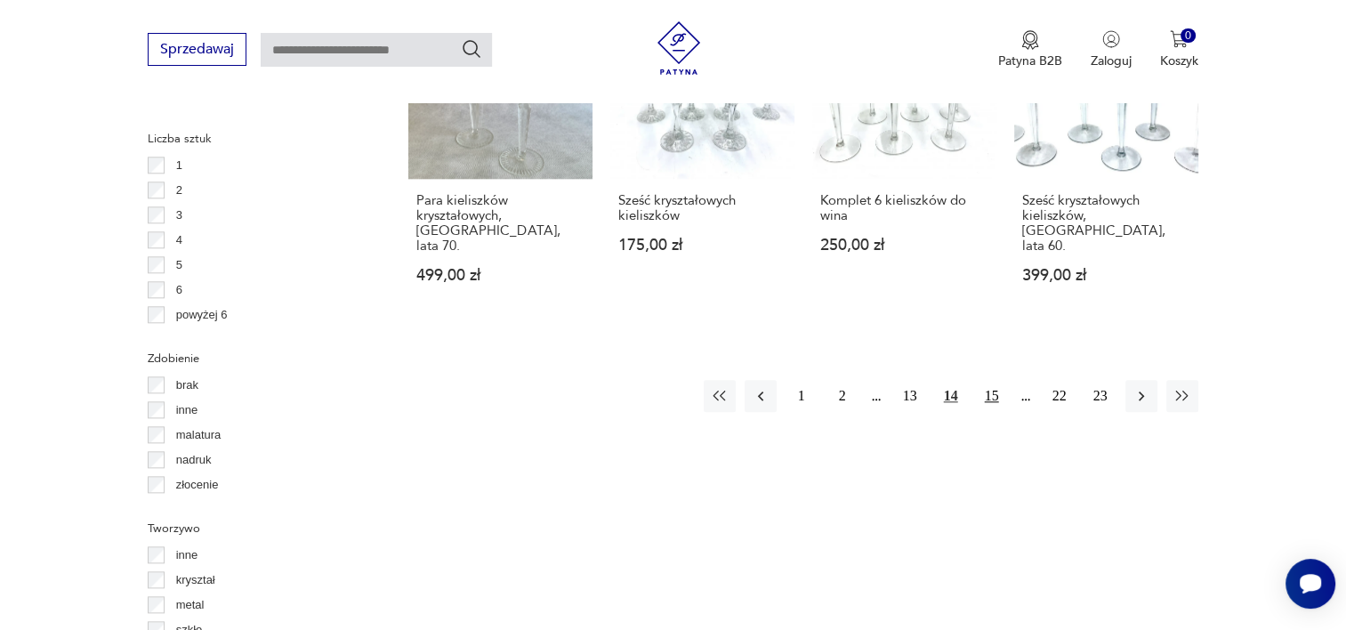
click at [993, 380] on button "15" at bounding box center [992, 396] width 32 height 32
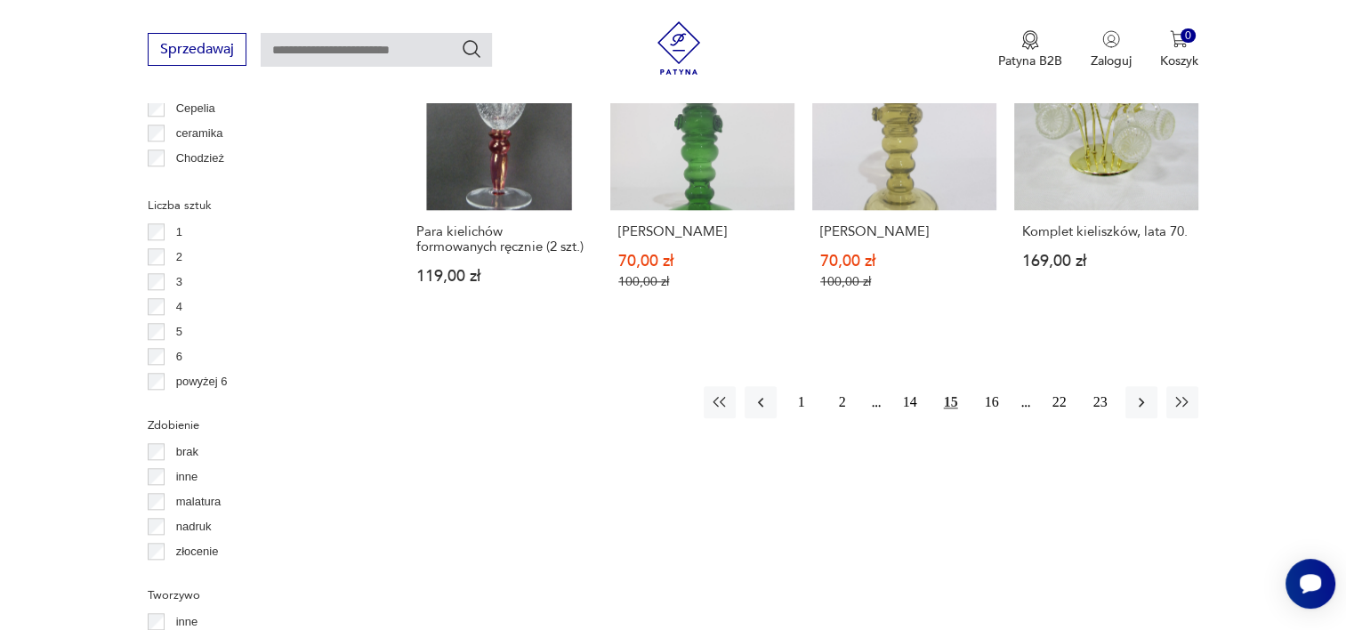
scroll to position [1859, 0]
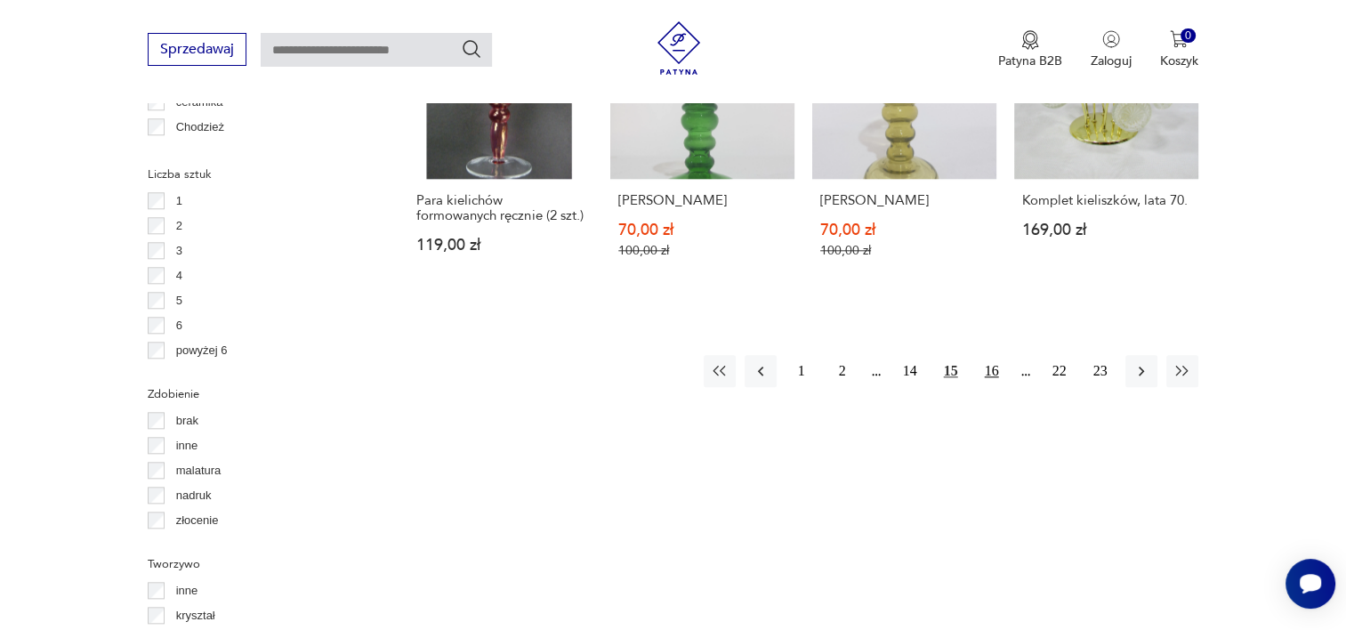
click at [988, 369] on button "16" at bounding box center [992, 371] width 32 height 32
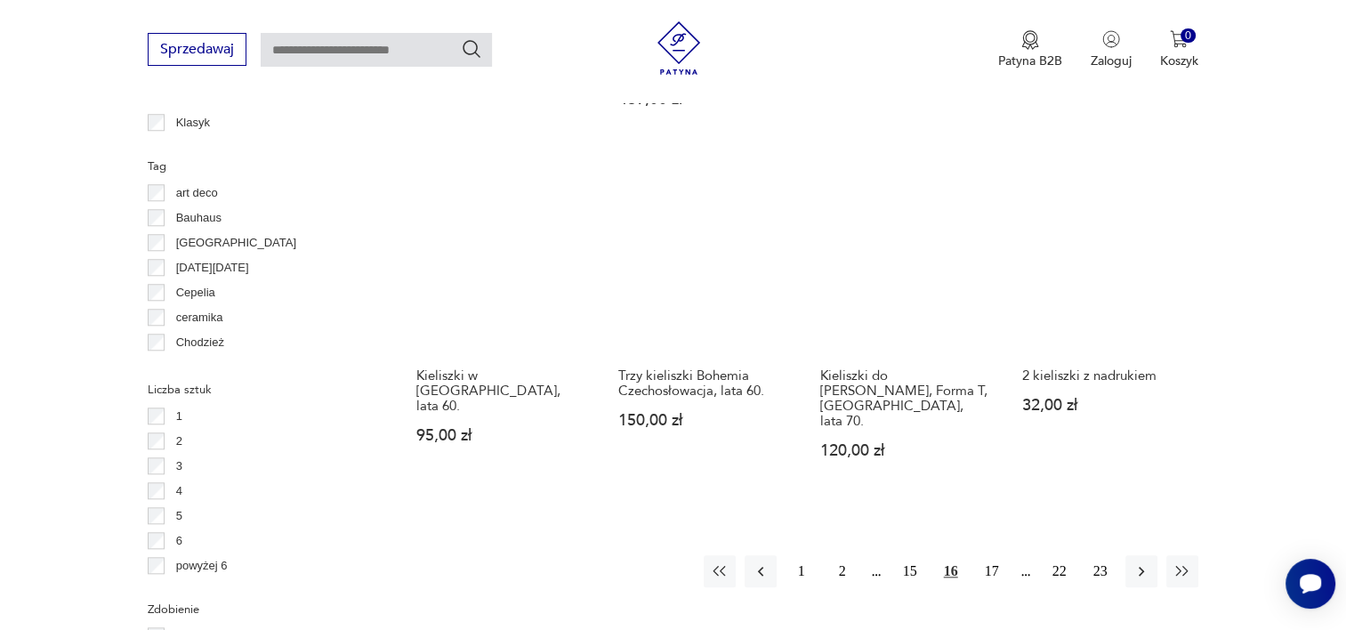
scroll to position [1646, 0]
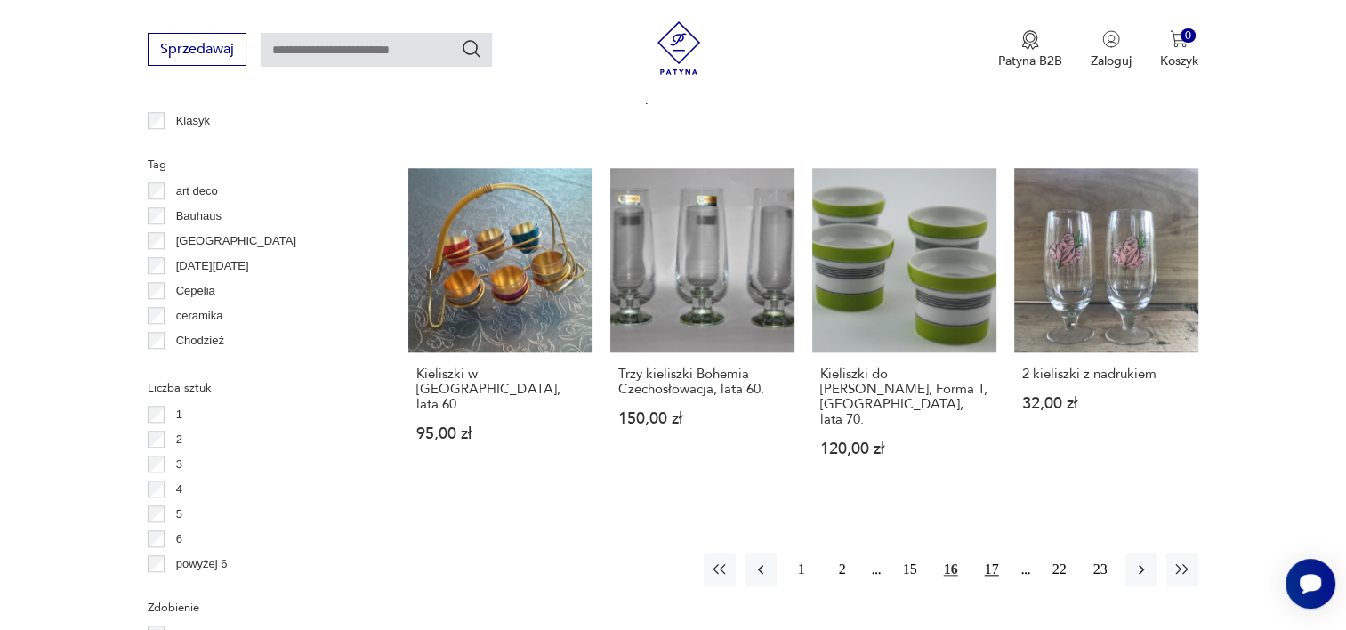
click at [995, 553] on button "17" at bounding box center [992, 569] width 32 height 32
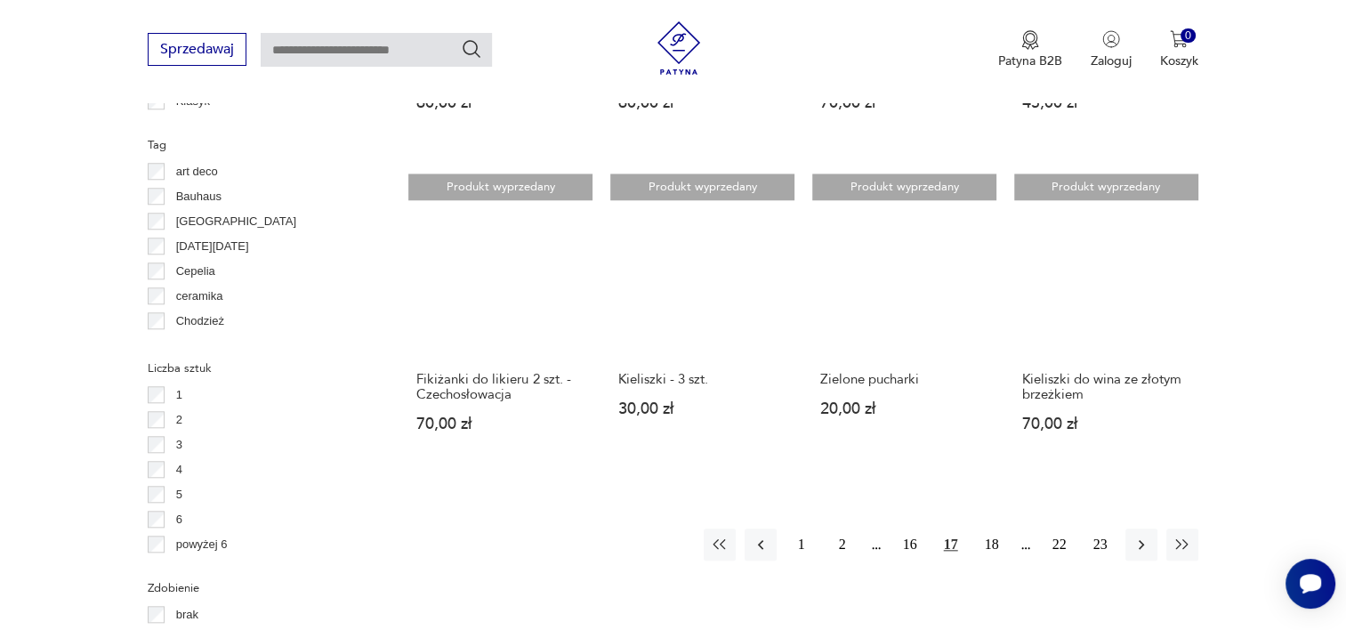
scroll to position [1681, 0]
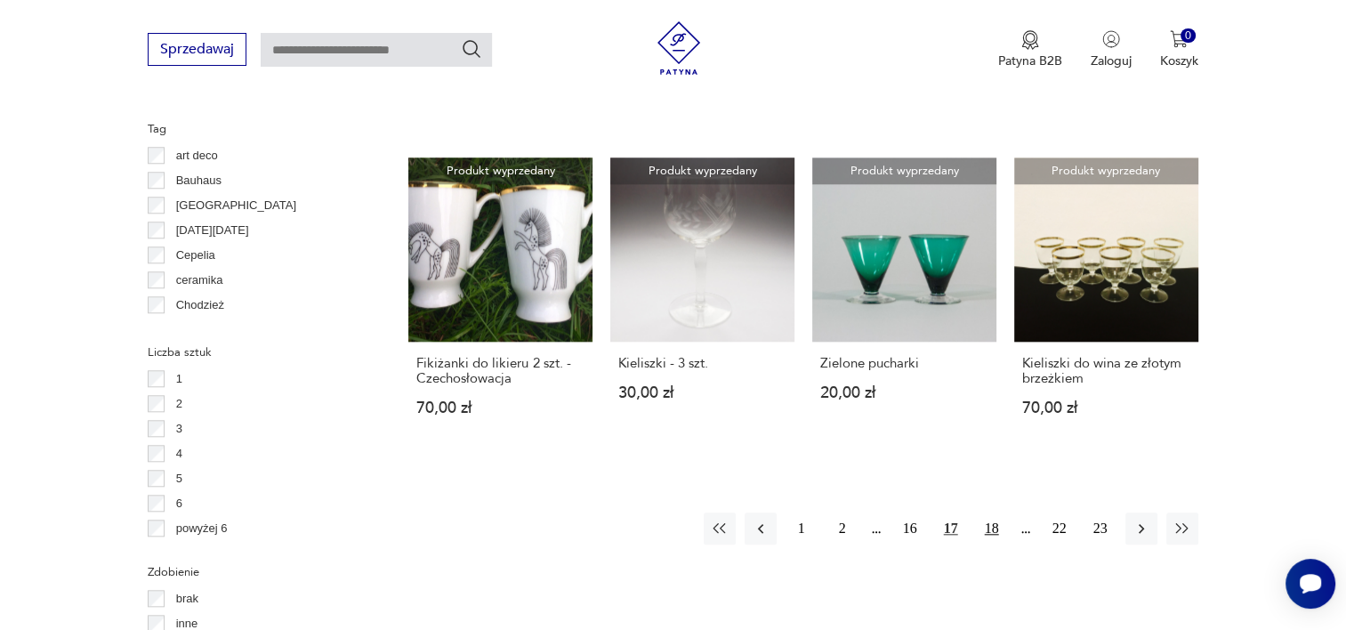
click at [1000, 512] on button "18" at bounding box center [992, 528] width 32 height 32
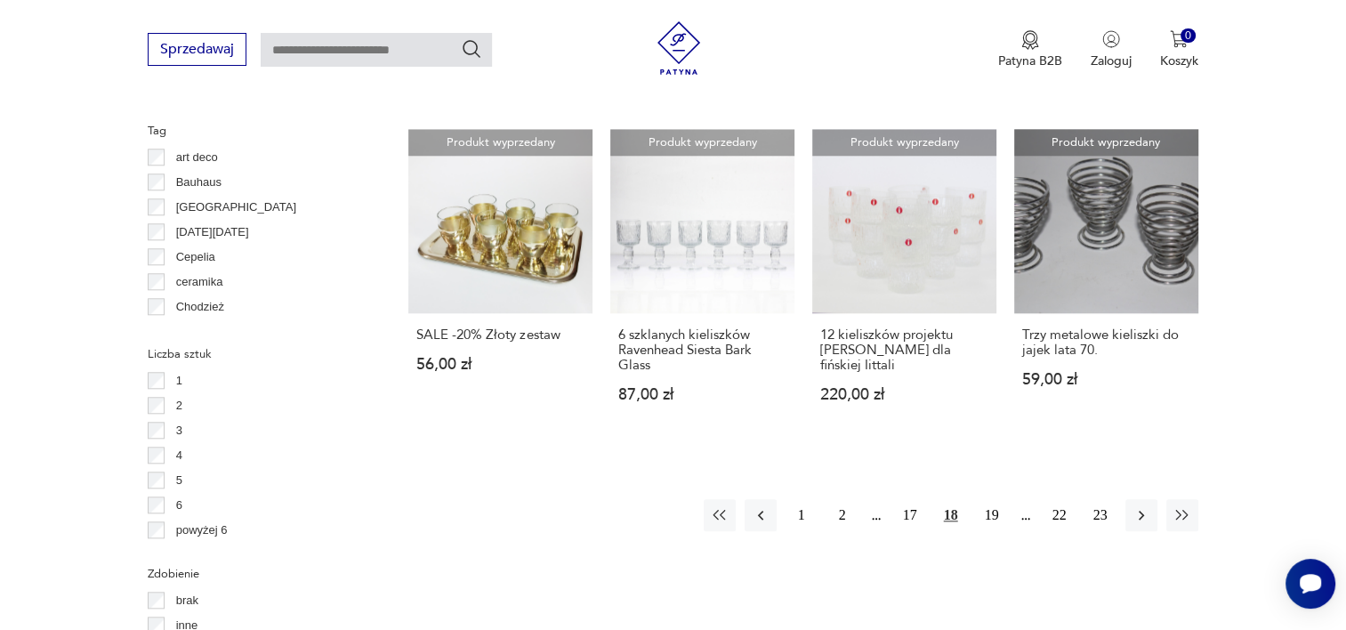
scroll to position [1681, 0]
click at [1004, 516] on button "19" at bounding box center [992, 513] width 32 height 32
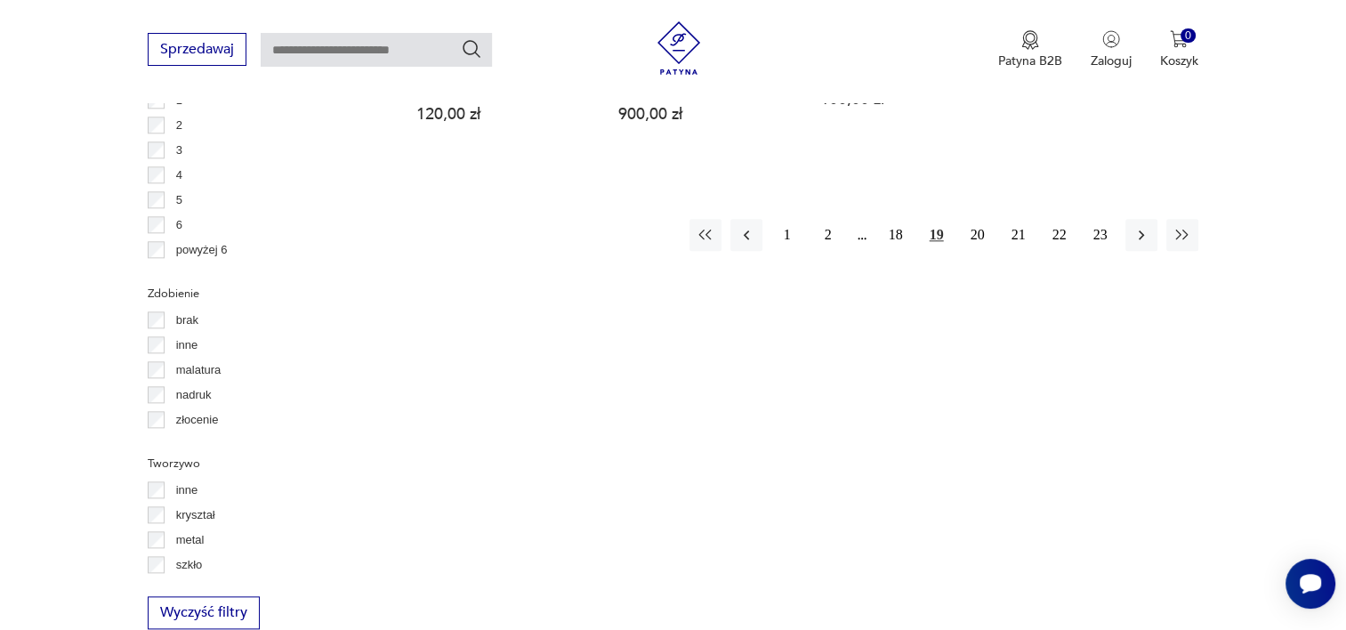
scroll to position [1966, 0]
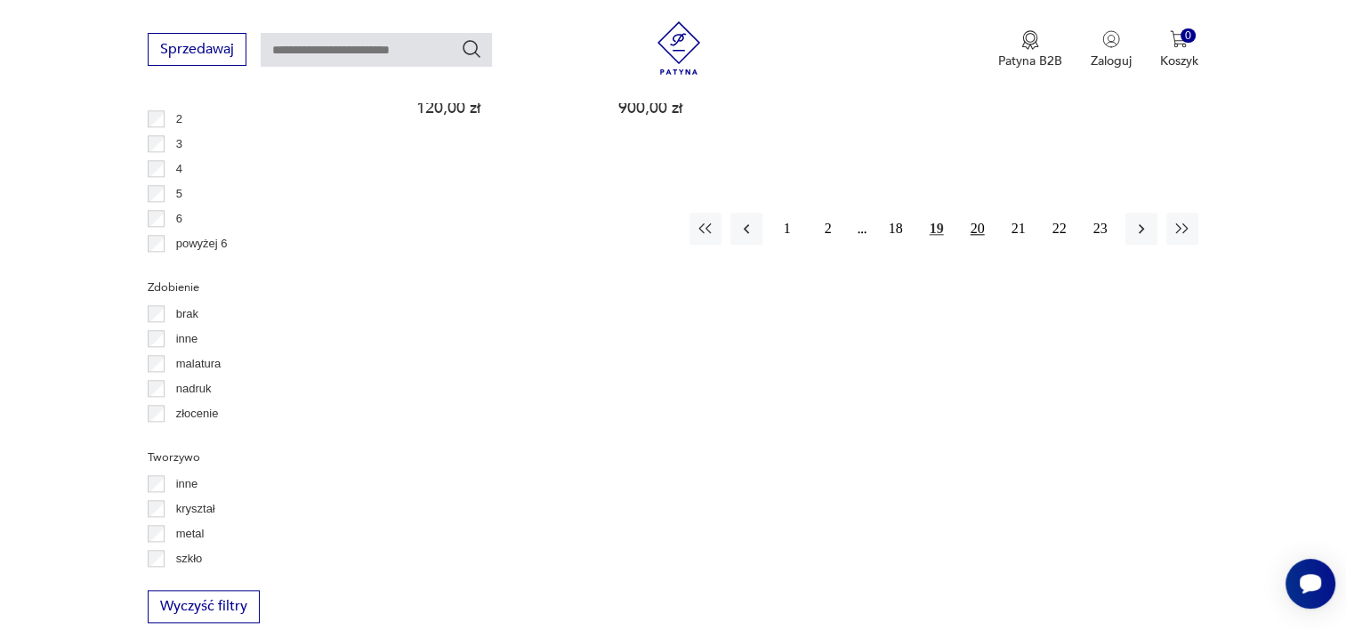
click at [966, 220] on button "20" at bounding box center [978, 229] width 32 height 32
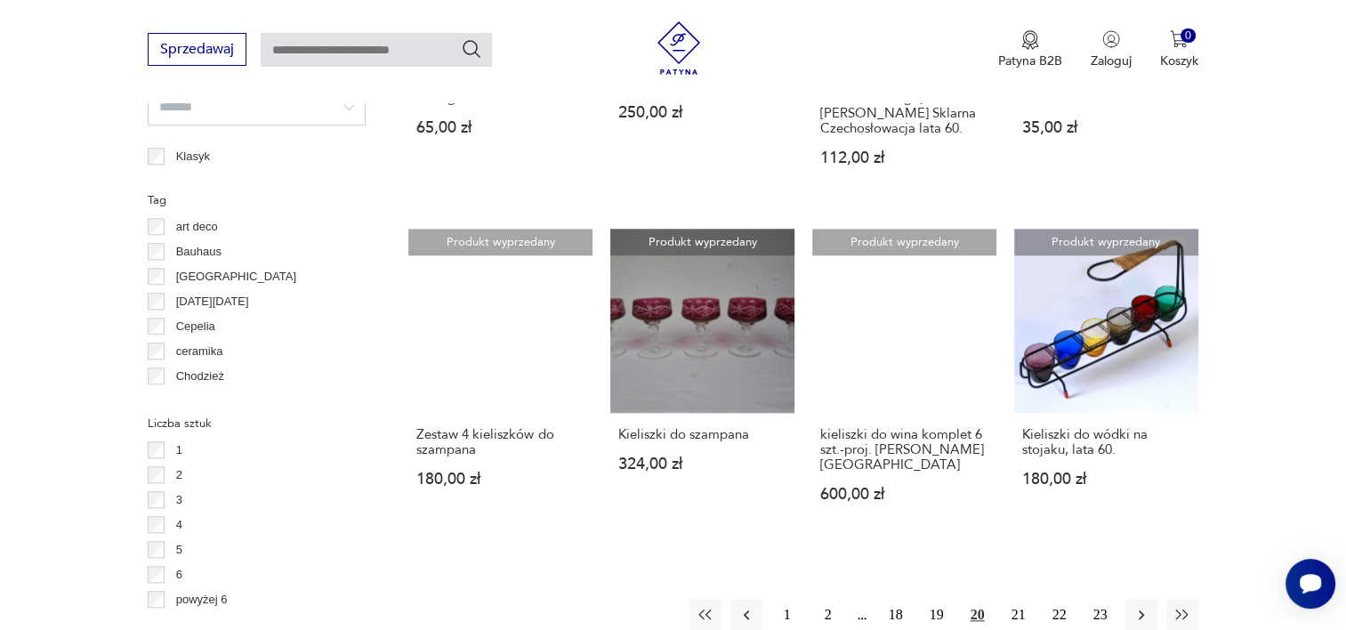
scroll to position [1646, 0]
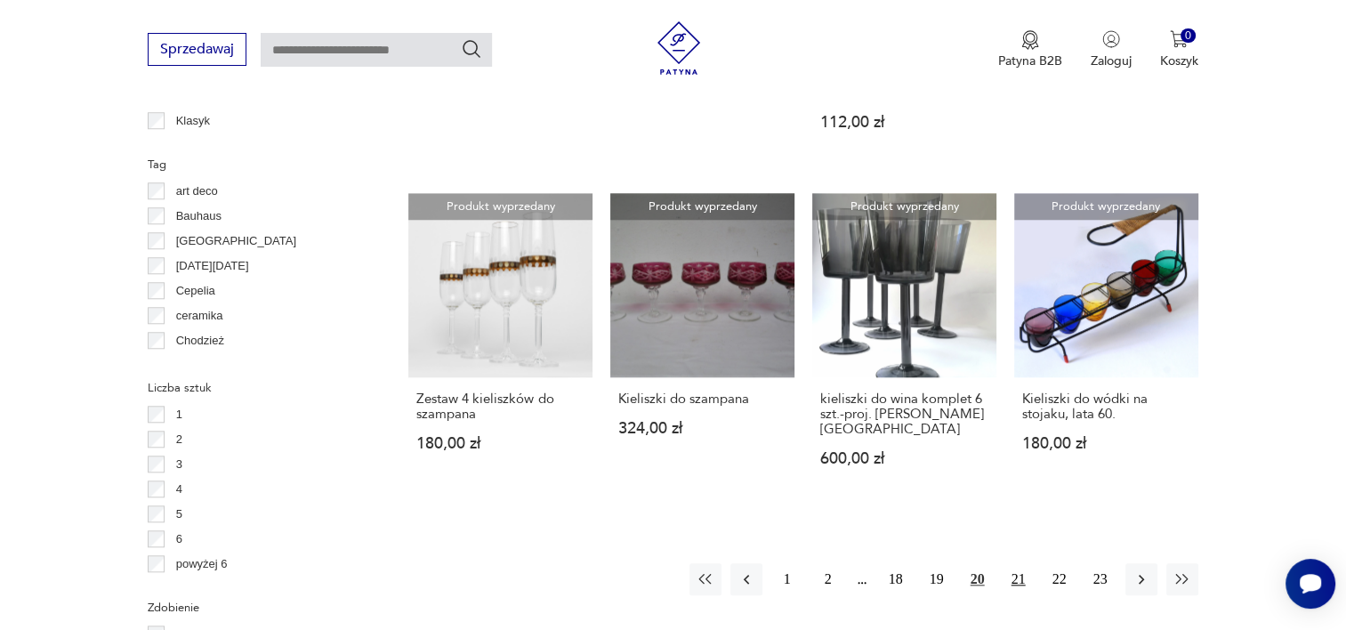
click at [1007, 563] on button "21" at bounding box center [1019, 579] width 32 height 32
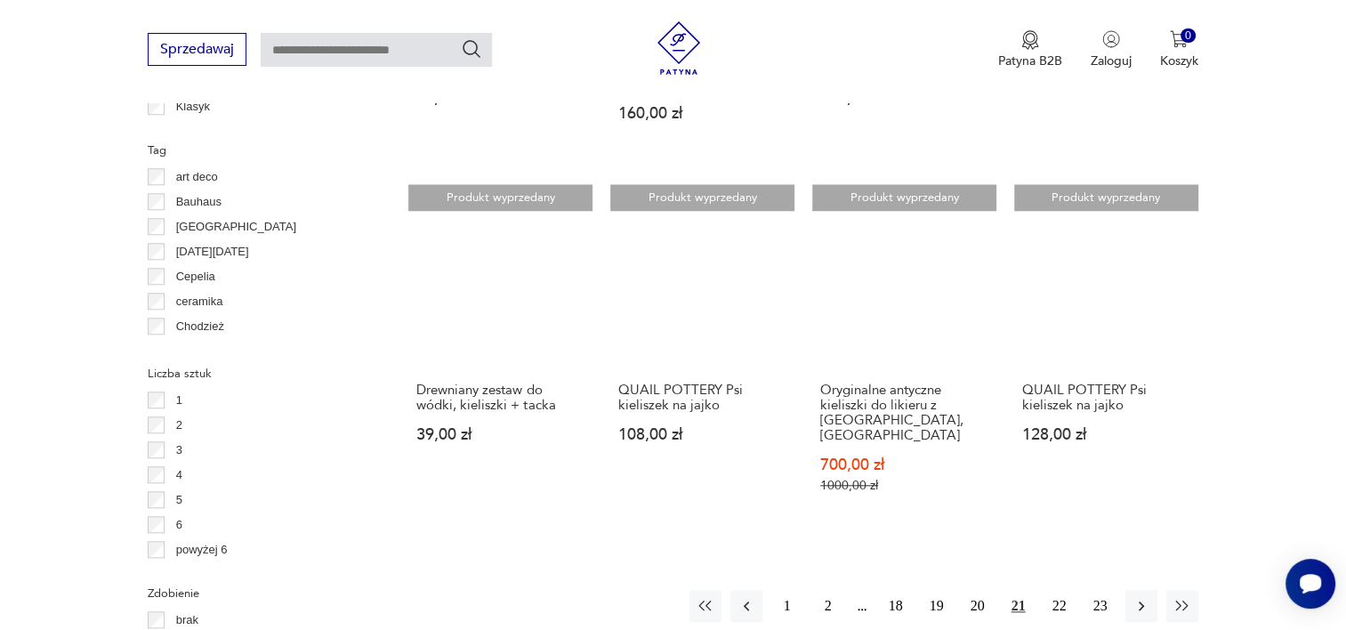
scroll to position [1717, 0]
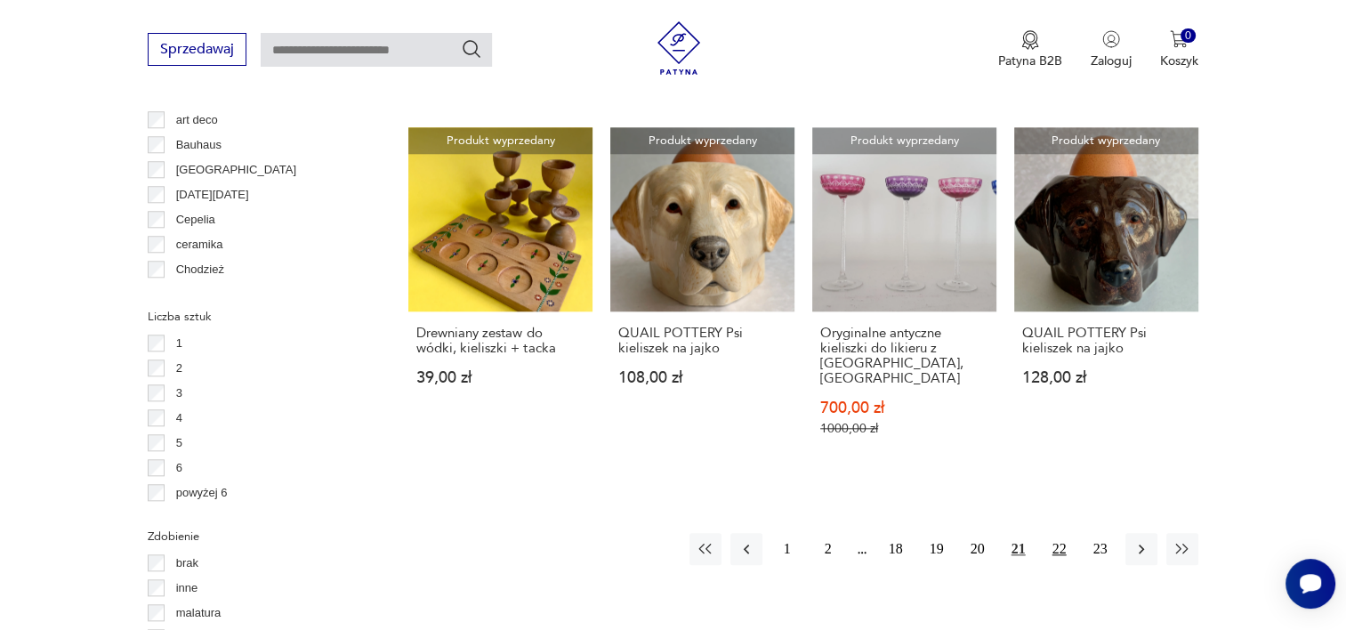
click at [1064, 533] on button "22" at bounding box center [1060, 549] width 32 height 32
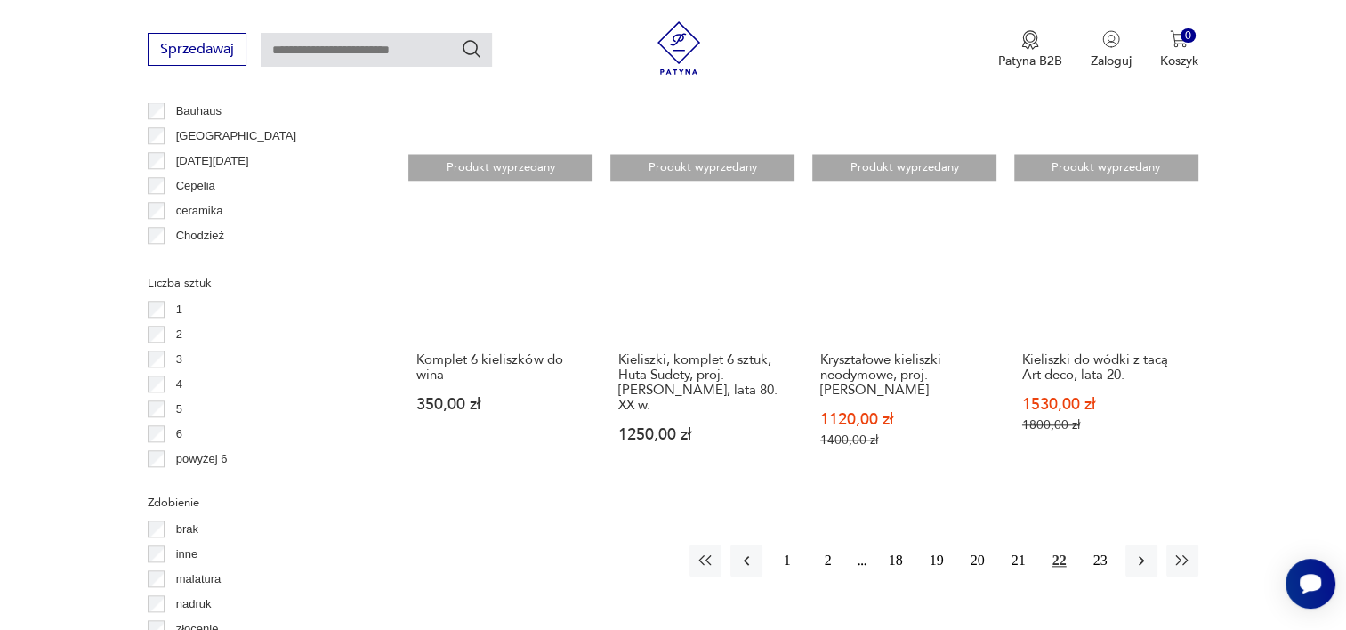
scroll to position [1753, 0]
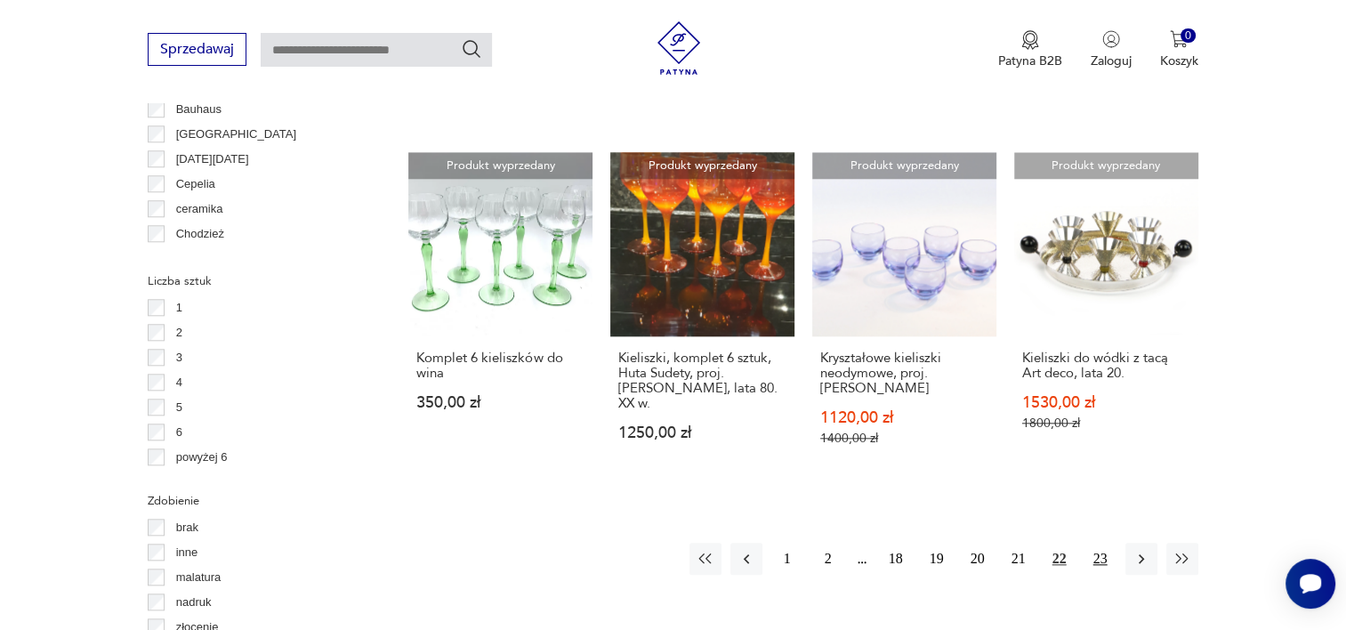
click at [1101, 543] on button "23" at bounding box center [1100, 559] width 32 height 32
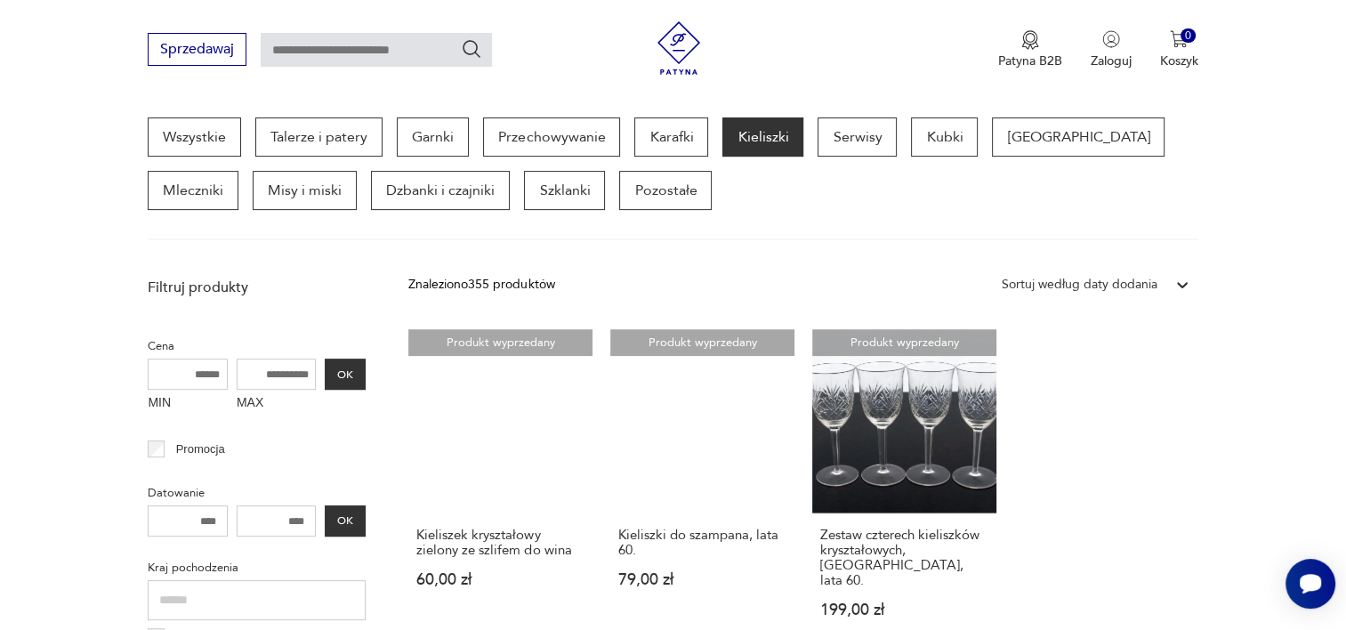
scroll to position [507, 0]
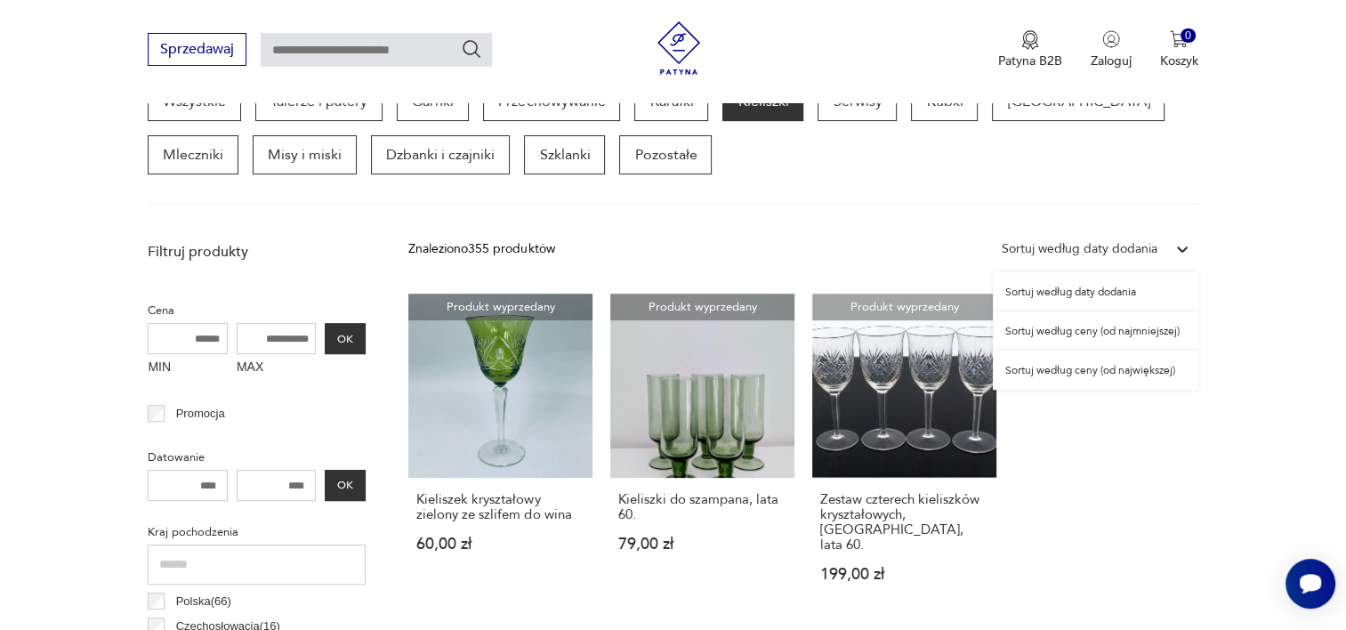
click at [1108, 260] on div "Sortuj według daty dodania" at bounding box center [1096, 249] width 206 height 32
click at [1126, 338] on div "Sortuj według ceny (od najmniejszej)" at bounding box center [1096, 330] width 206 height 39
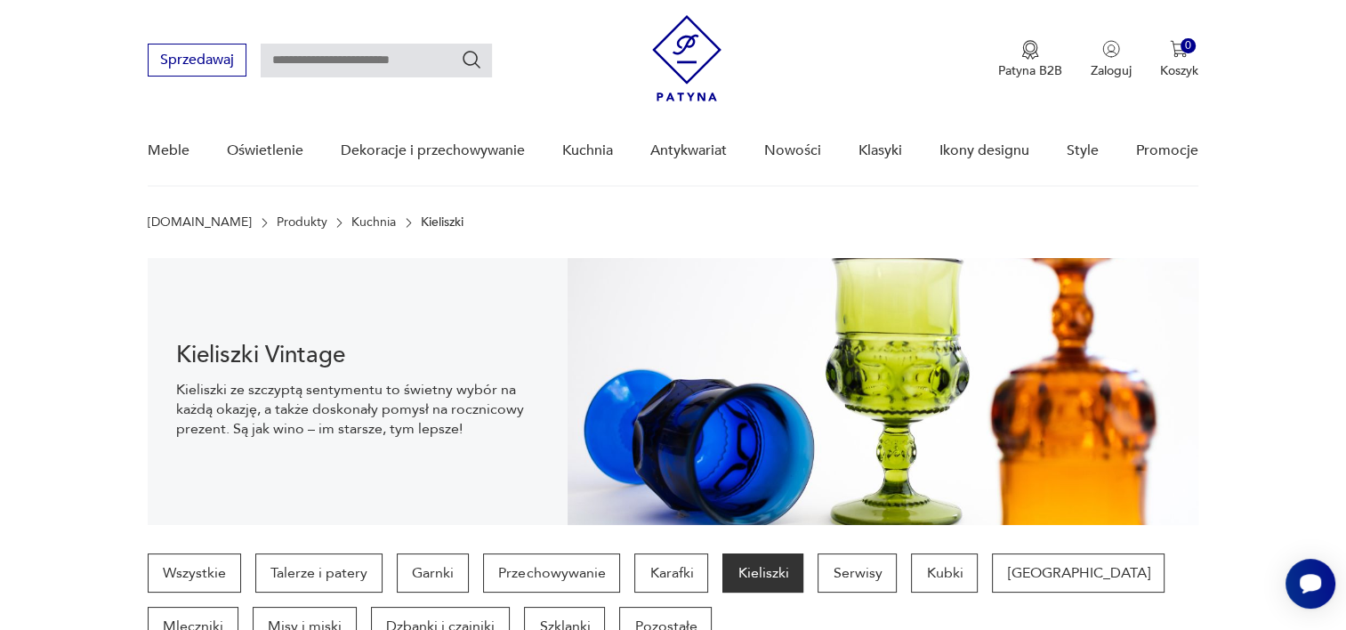
scroll to position [107, 0]
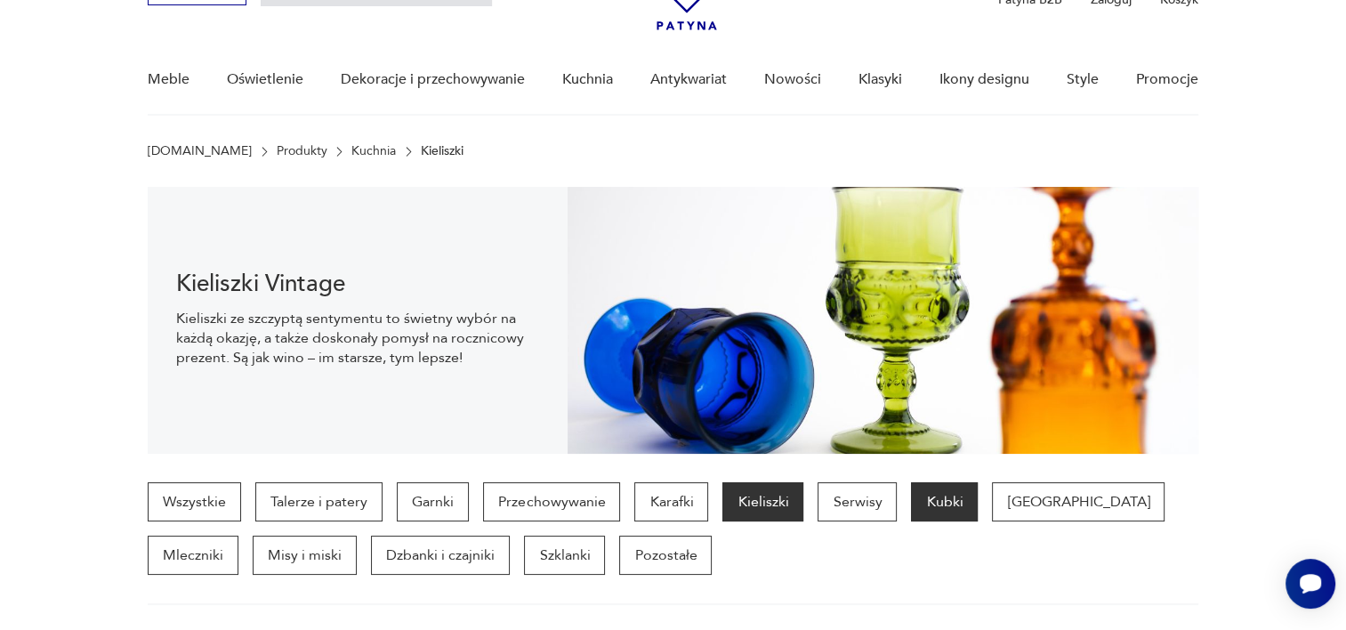
click at [932, 517] on p "Kubki" at bounding box center [944, 501] width 67 height 39
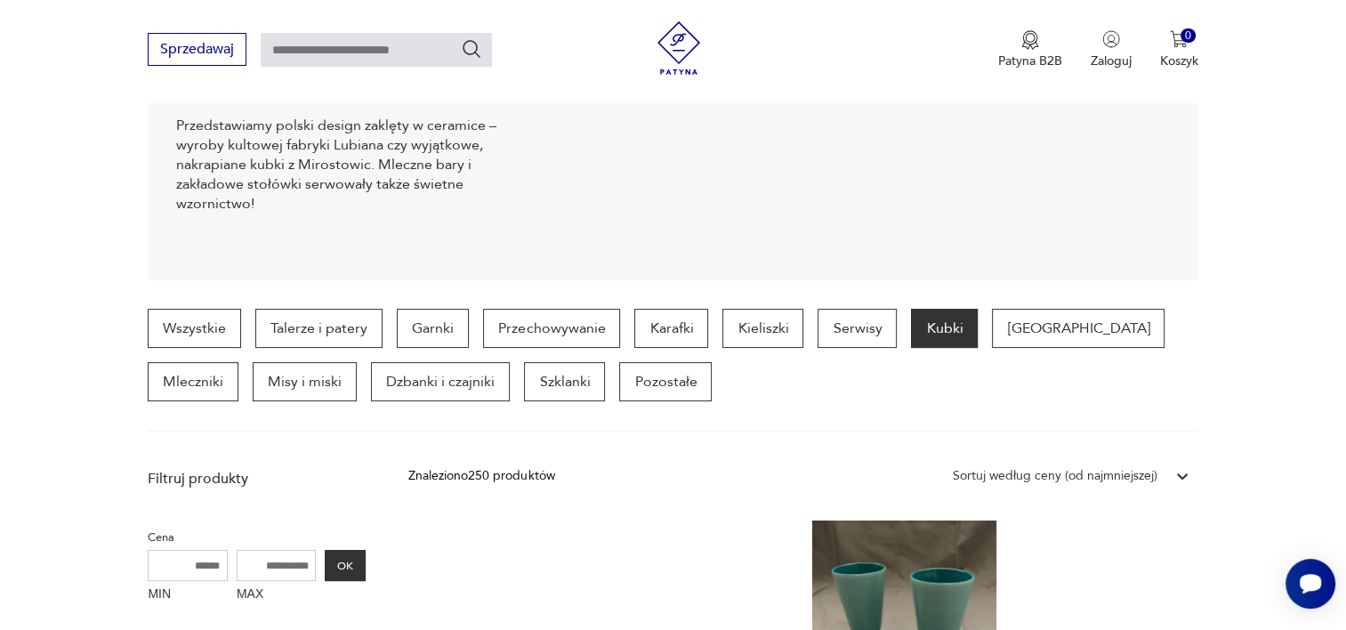
scroll to position [258, 0]
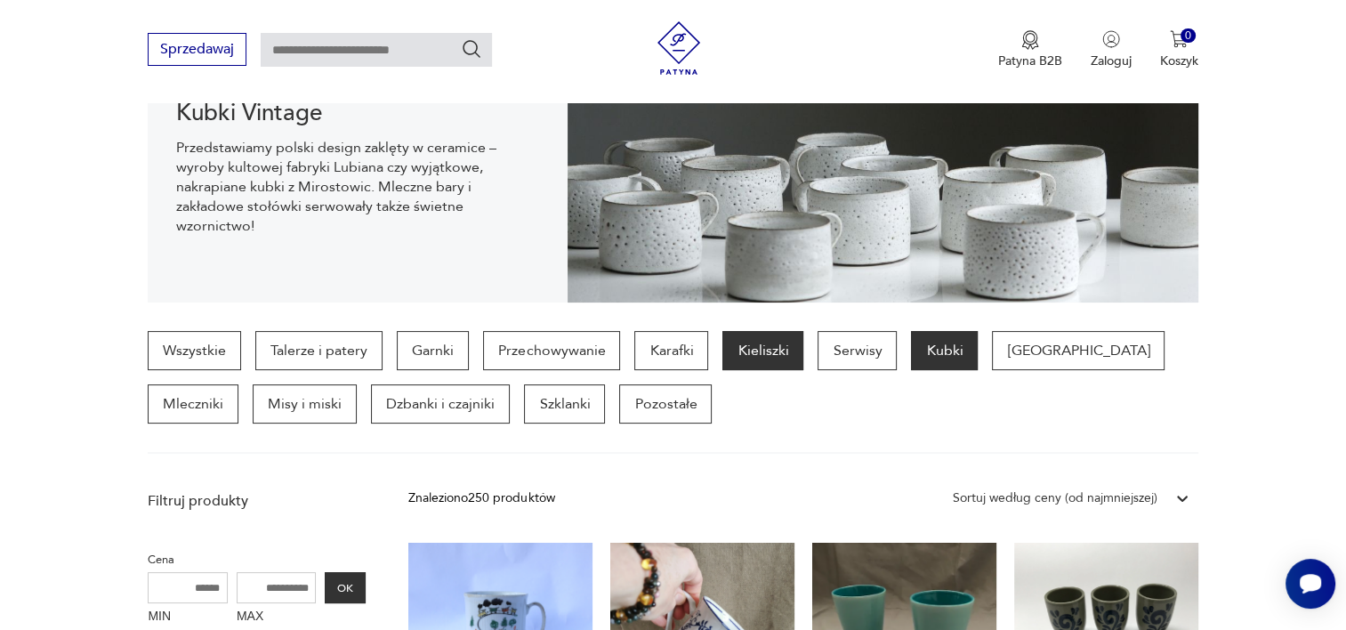
click at [785, 356] on p "Kieliszki" at bounding box center [762, 350] width 81 height 39
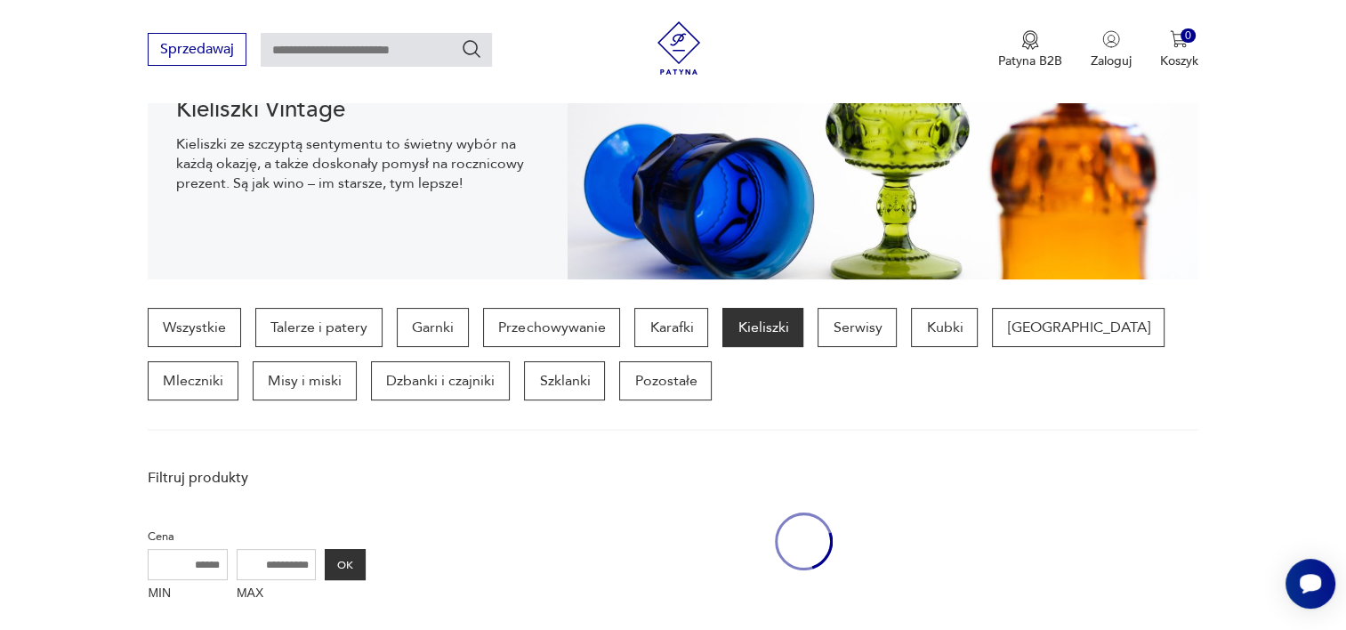
scroll to position [472, 0]
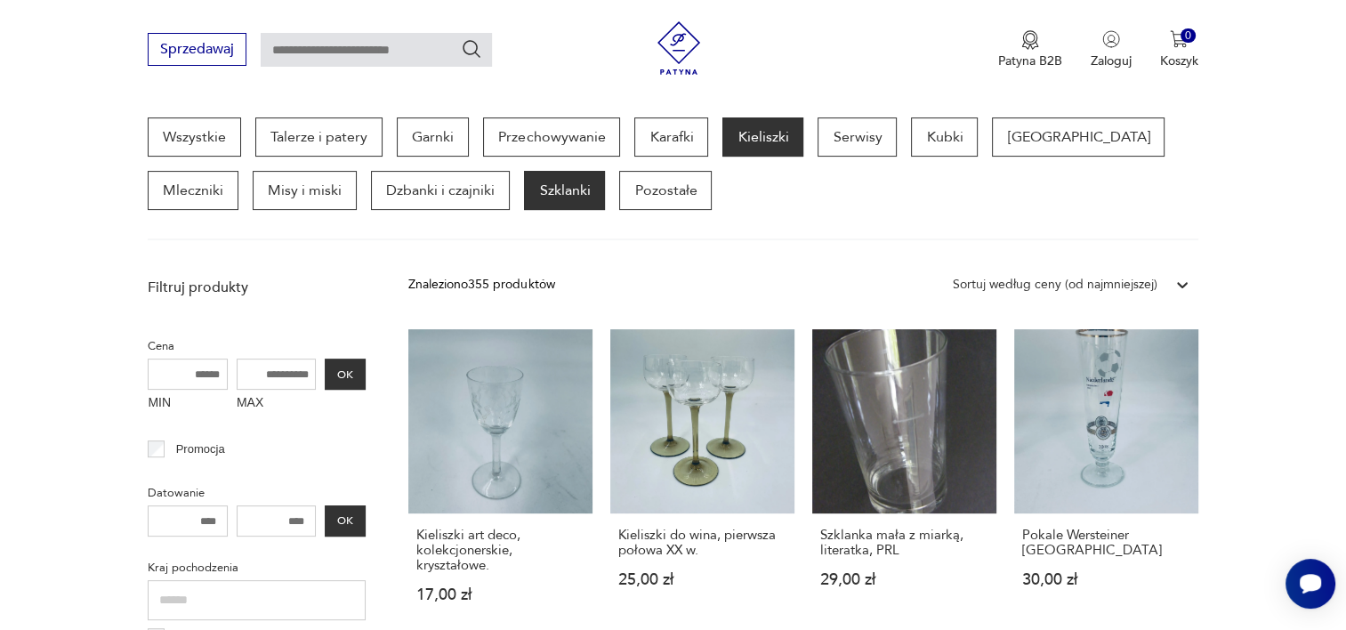
click at [524, 189] on p "Szklanki" at bounding box center [564, 190] width 81 height 39
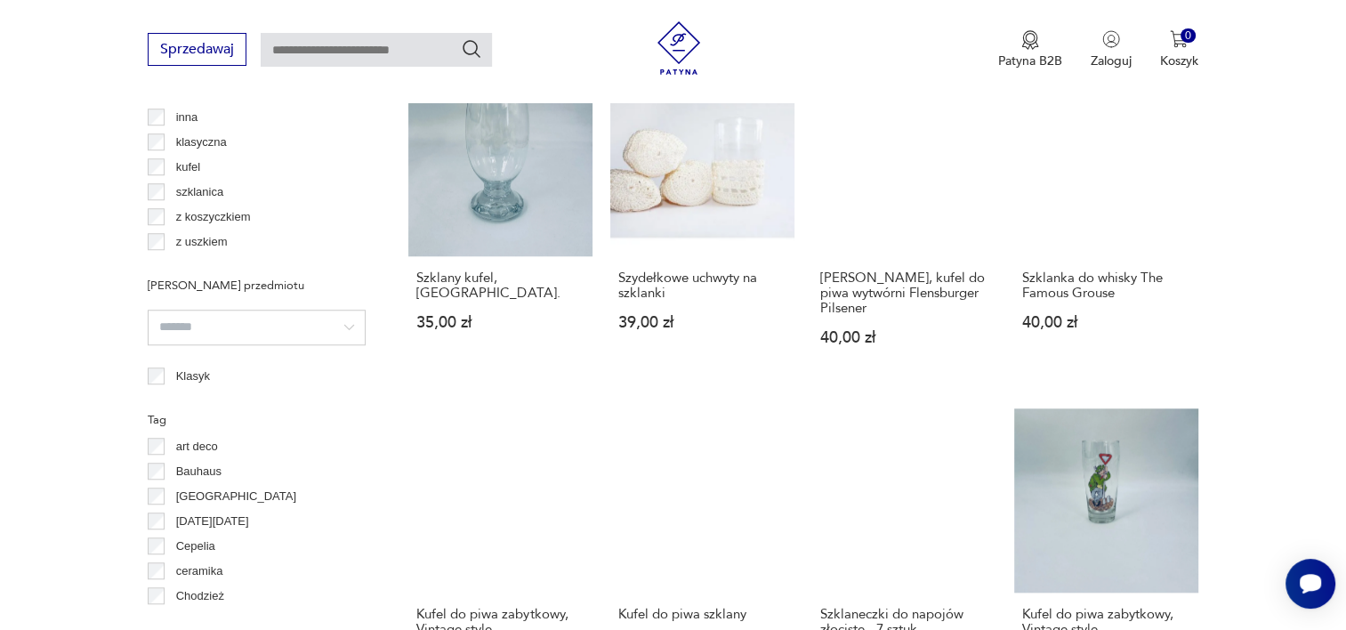
scroll to position [1610, 0]
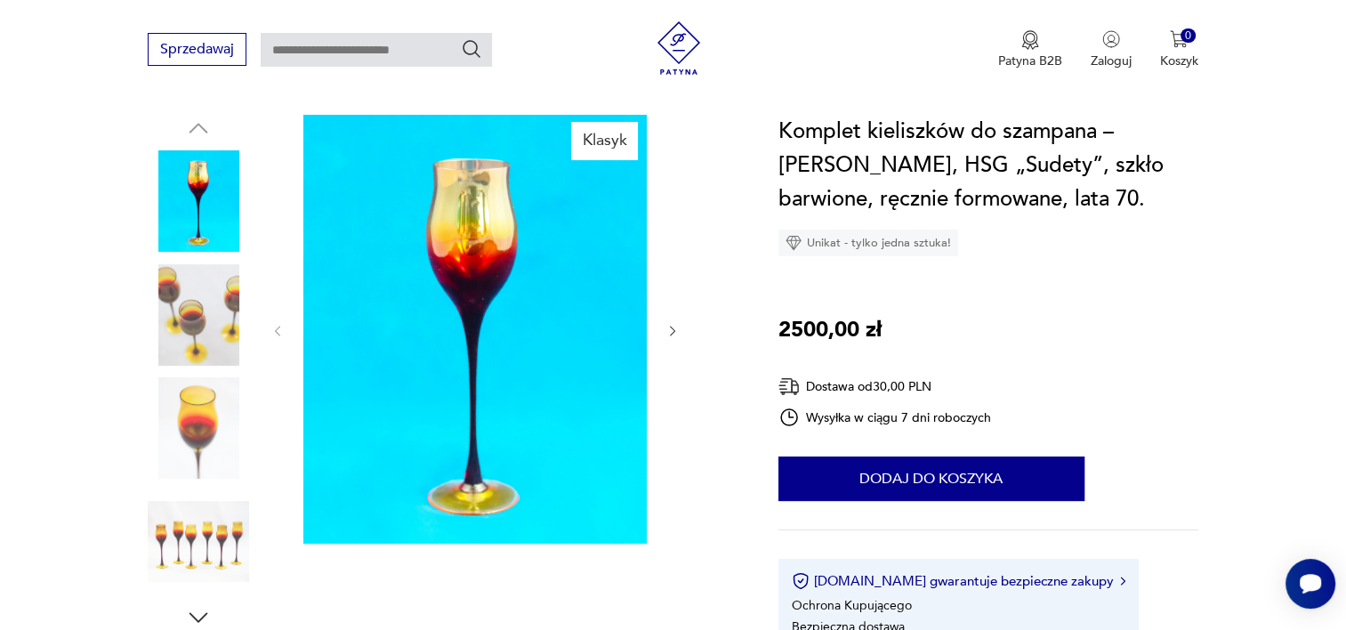
scroll to position [178, 0]
